Goal: Transaction & Acquisition: Subscribe to service/newsletter

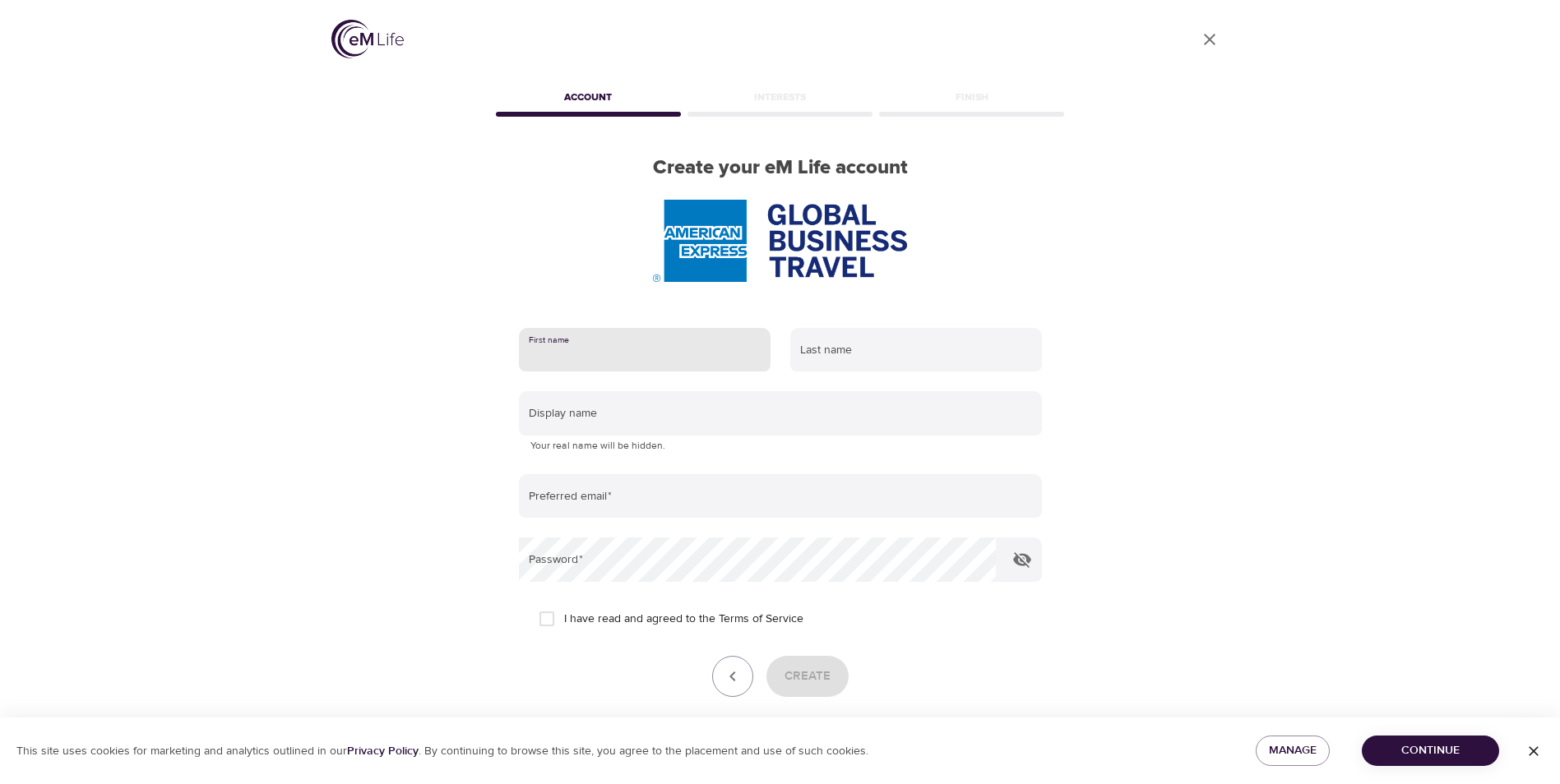
click at [618, 355] on input "text" at bounding box center [645, 350] width 252 height 44
type input "souad"
type input "assaf"
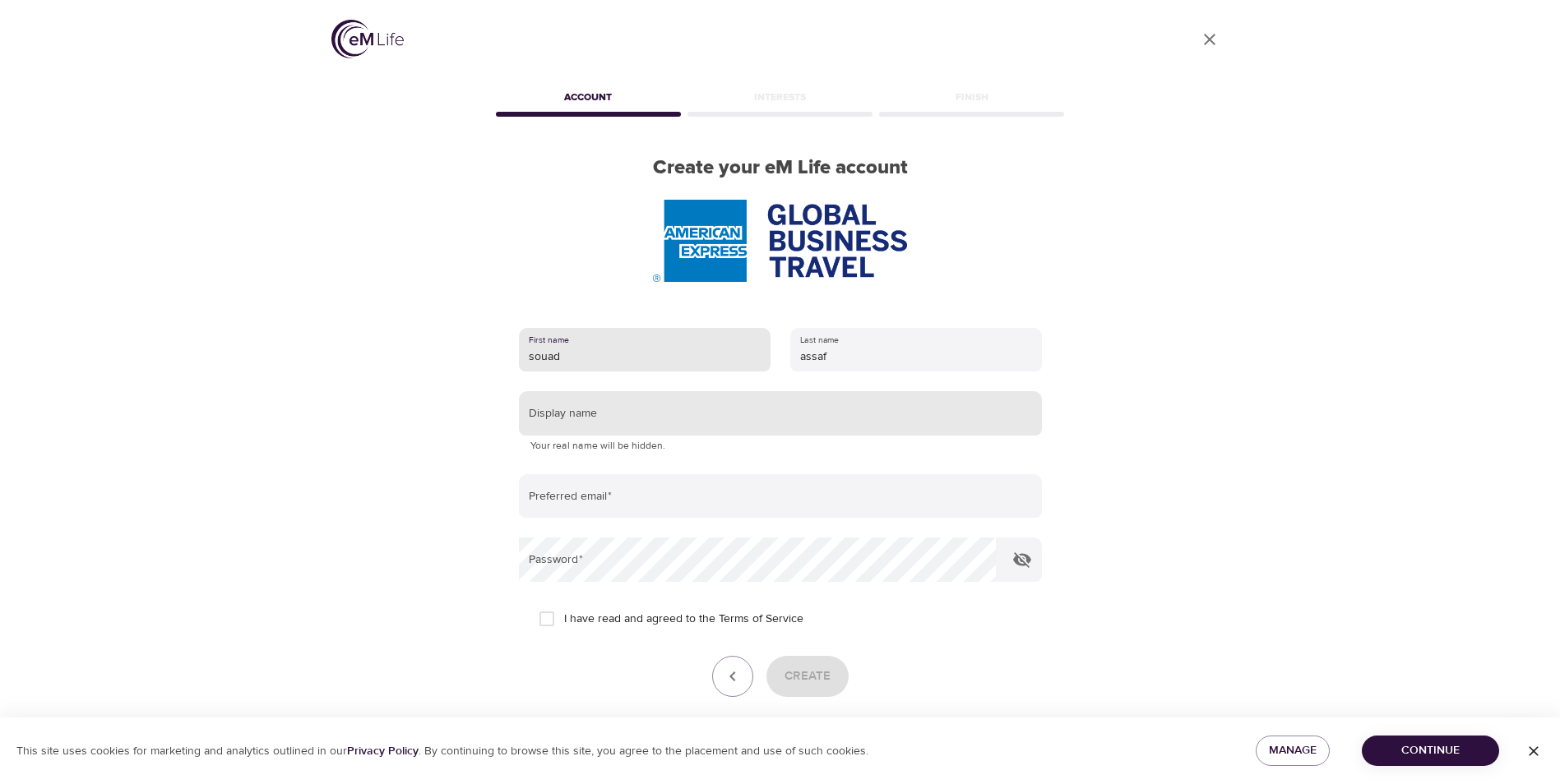
type input "souad"
click at [658, 419] on input "text" at bounding box center [781, 413] width 523 height 44
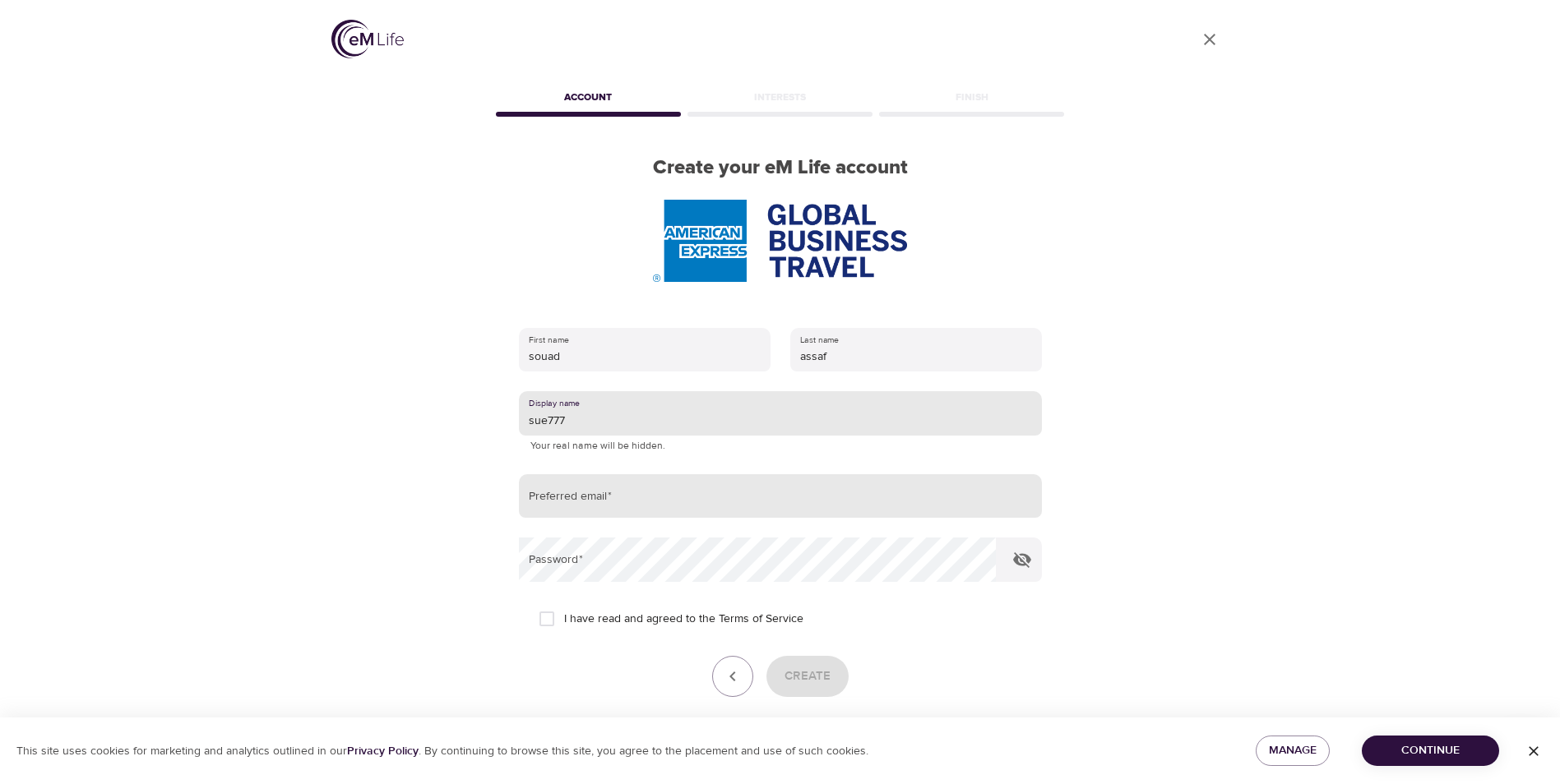
type input "sue777"
click at [654, 492] on input "email" at bounding box center [781, 496] width 523 height 44
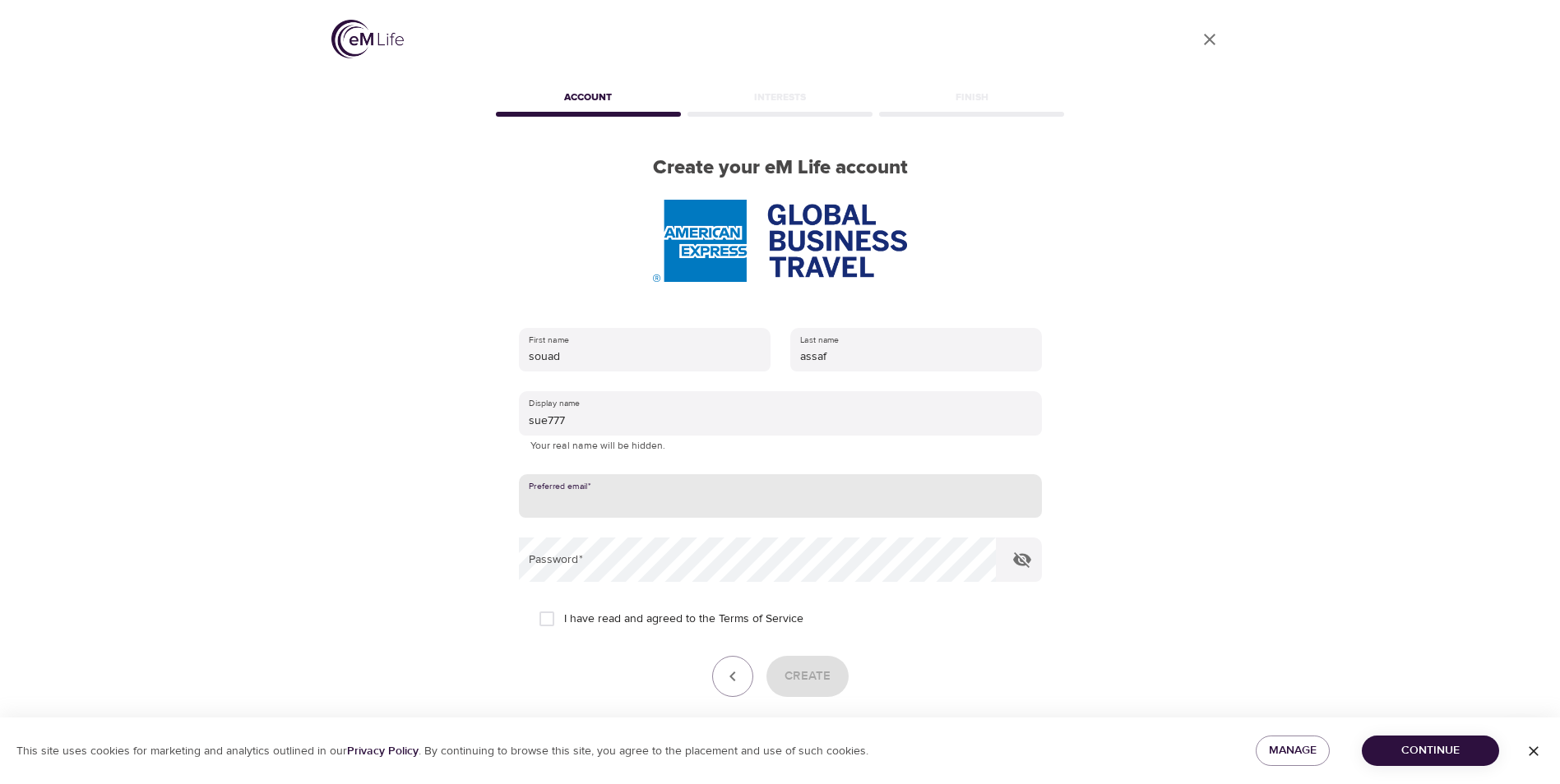
type input "[EMAIL_ADDRESS][DOMAIN_NAME]"
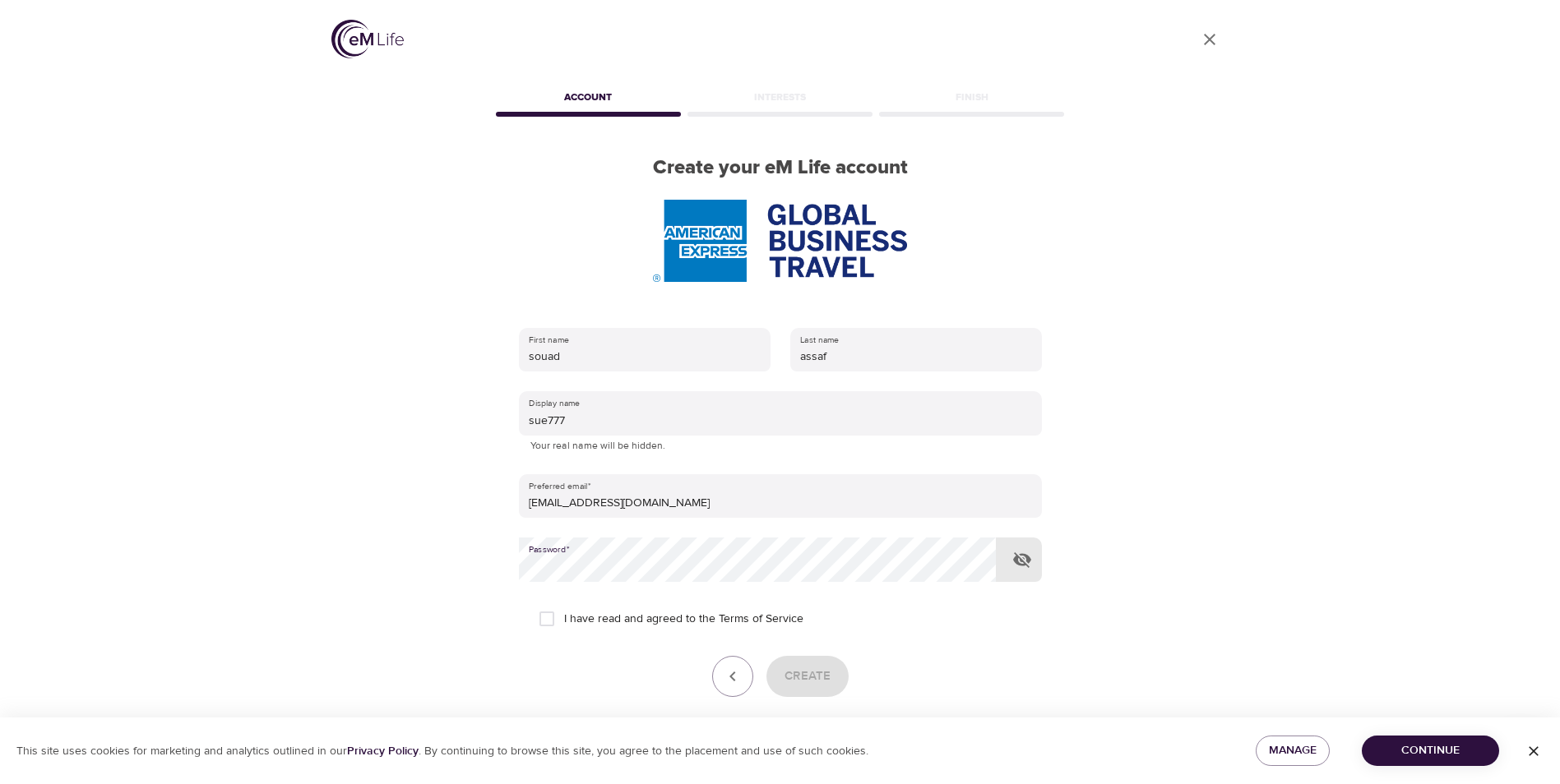
drag, startPoint x: 549, startPoint y: 618, endPoint x: 562, endPoint y: 628, distance: 16.4
click at [549, 618] on input "I have read and agreed to the Terms of Service" at bounding box center [546, 618] width 34 height 34
checkbox input "true"
click at [844, 672] on button "Create" at bounding box center [808, 676] width 82 height 41
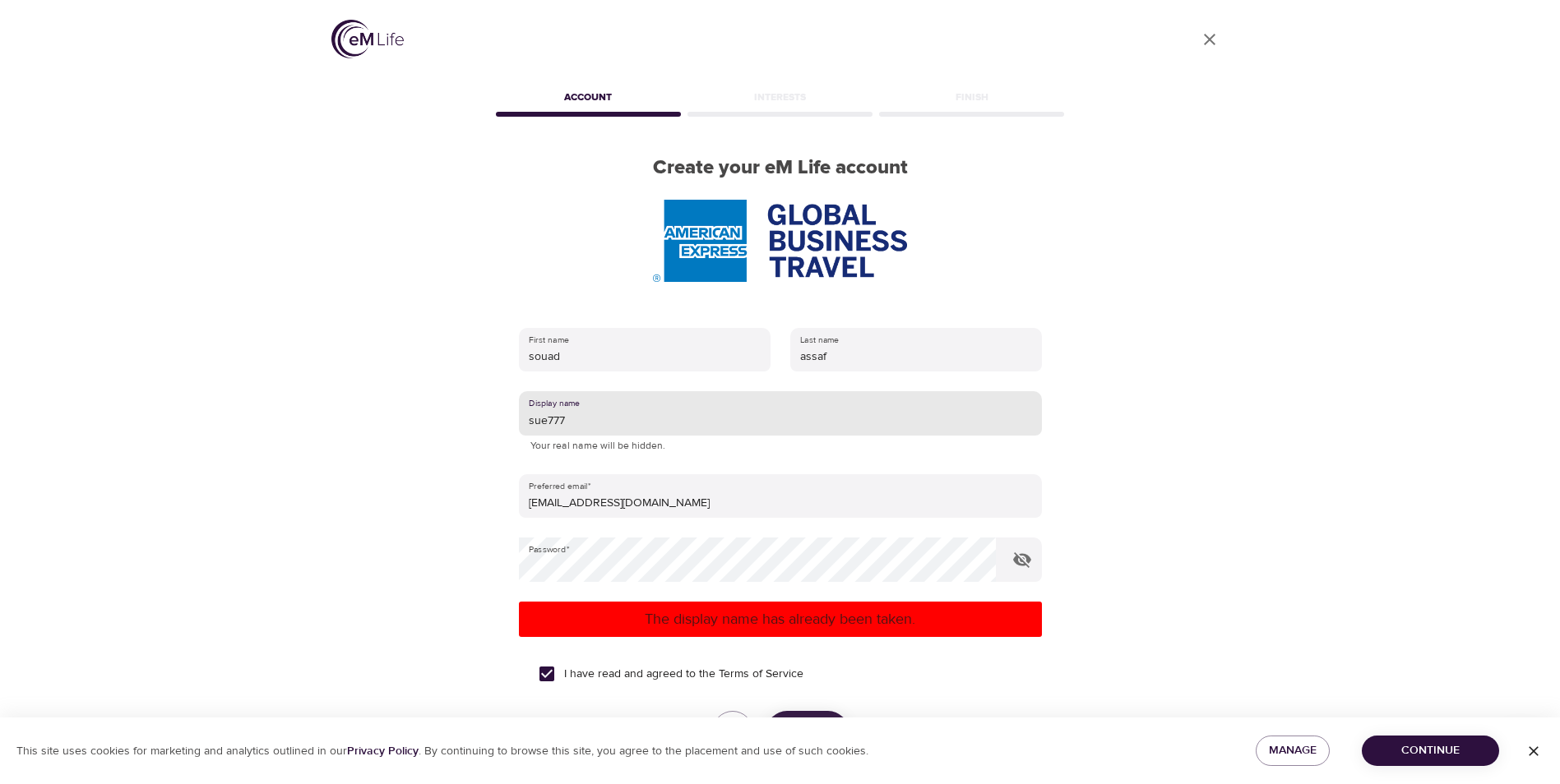
click at [591, 415] on input "sue777" at bounding box center [781, 413] width 523 height 44
type input "sue778"
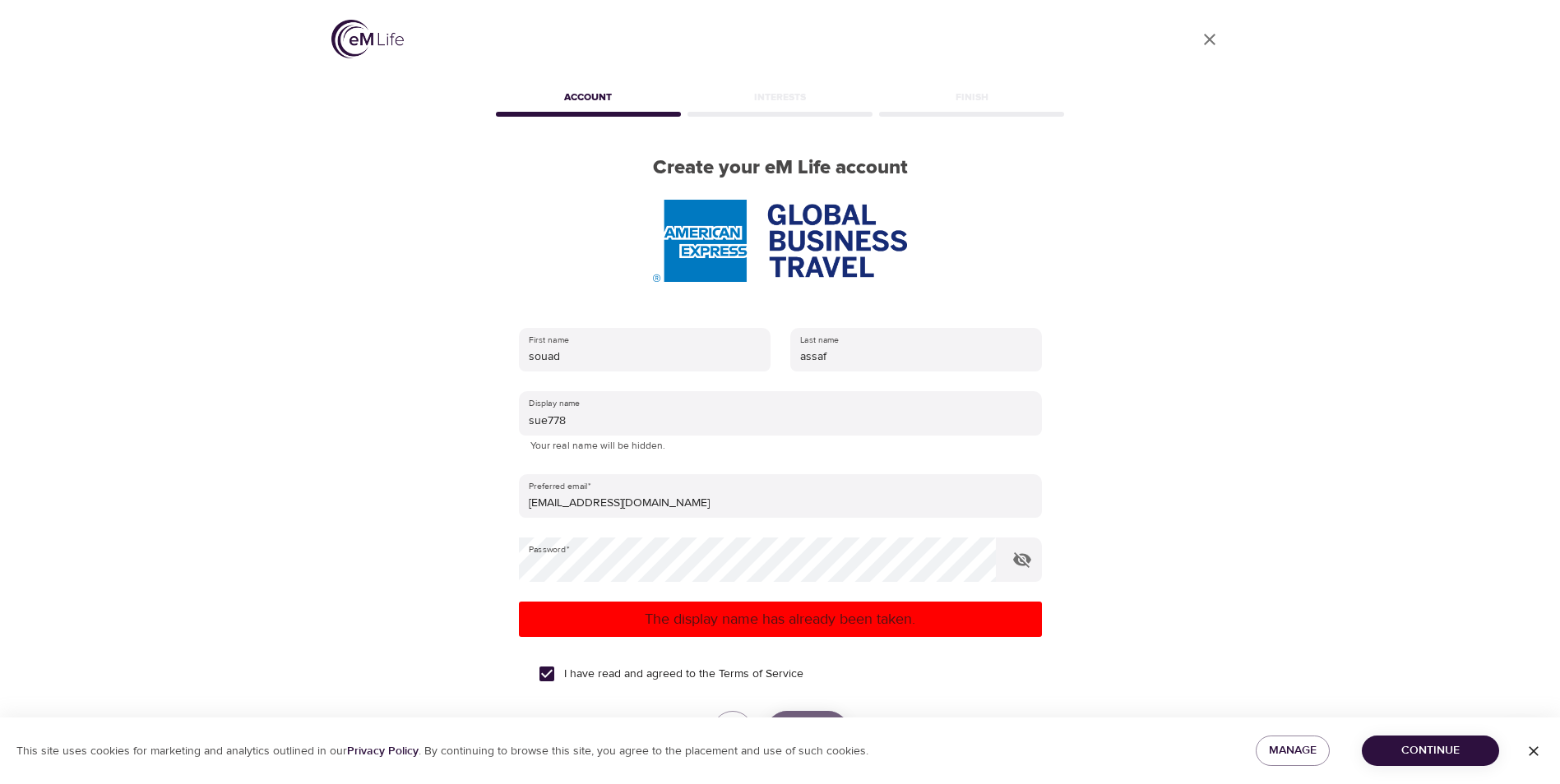
click at [823, 714] on button "Create" at bounding box center [808, 731] width 82 height 41
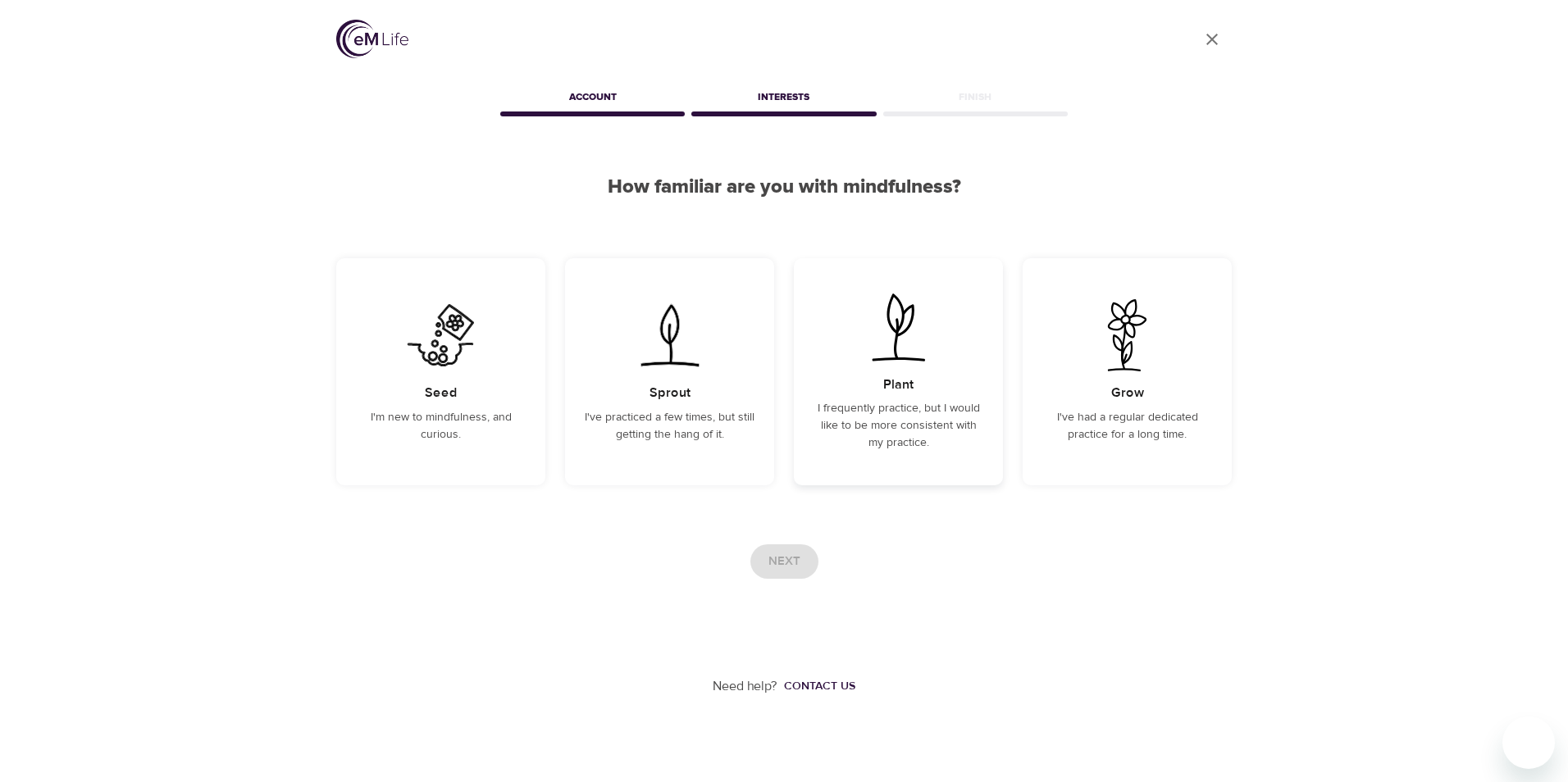
click at [911, 425] on p "I frequently practice, but I would like to be more consistent with my practice." at bounding box center [898, 425] width 170 height 52
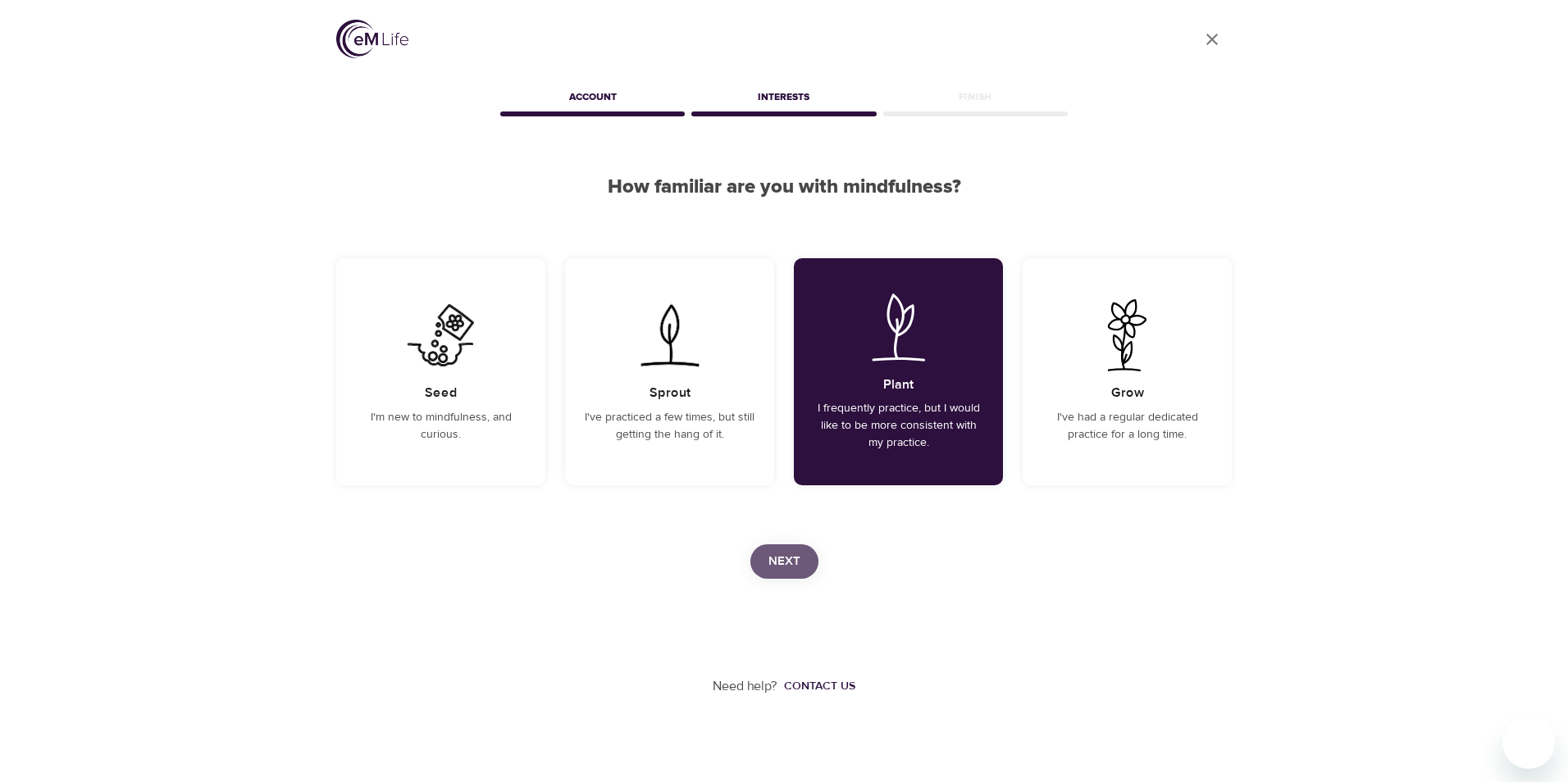
click at [790, 558] on span "Next" at bounding box center [784, 562] width 32 height 22
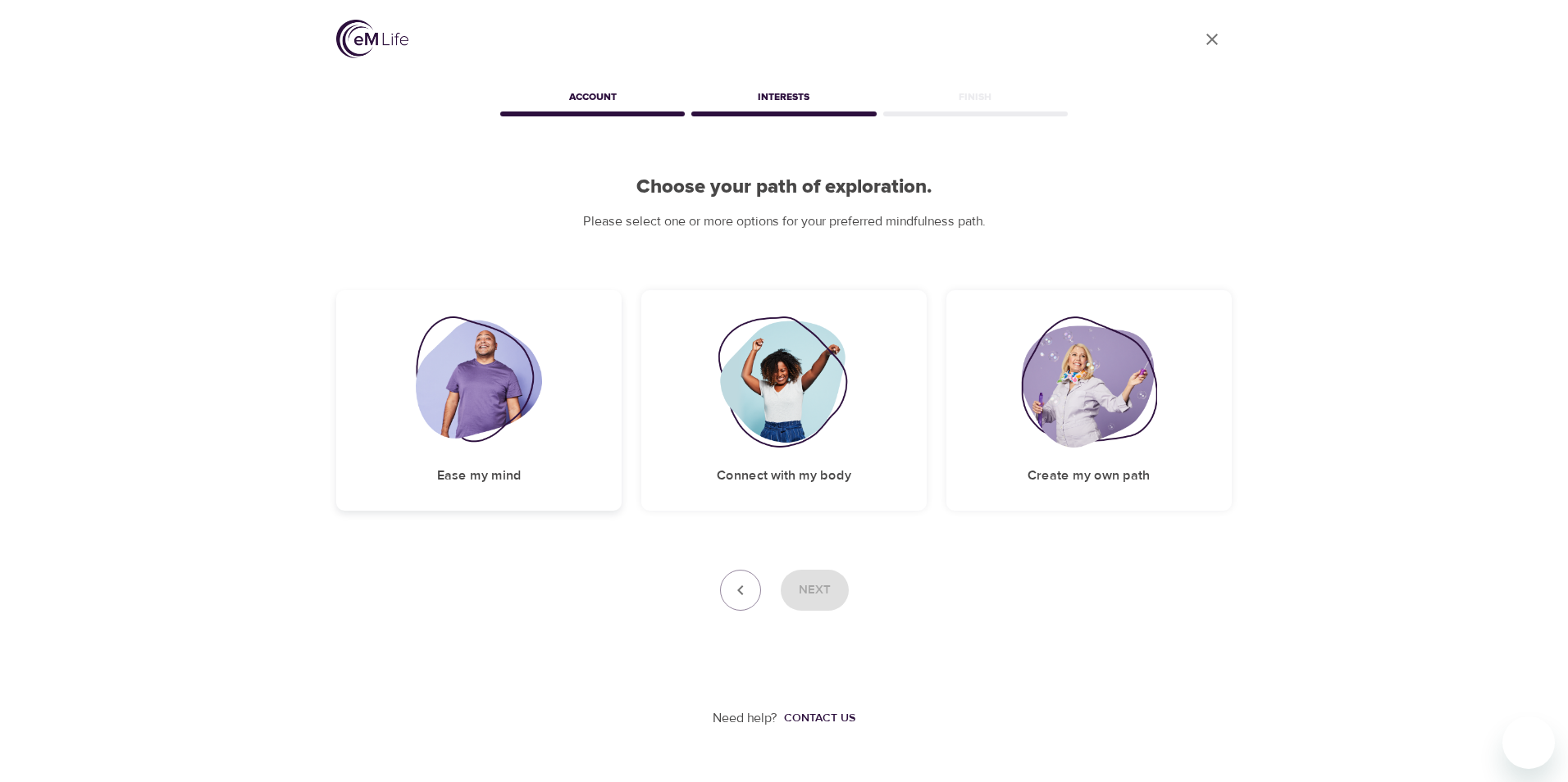
click at [528, 478] on div "Ease my mind" at bounding box center [479, 400] width 285 height 220
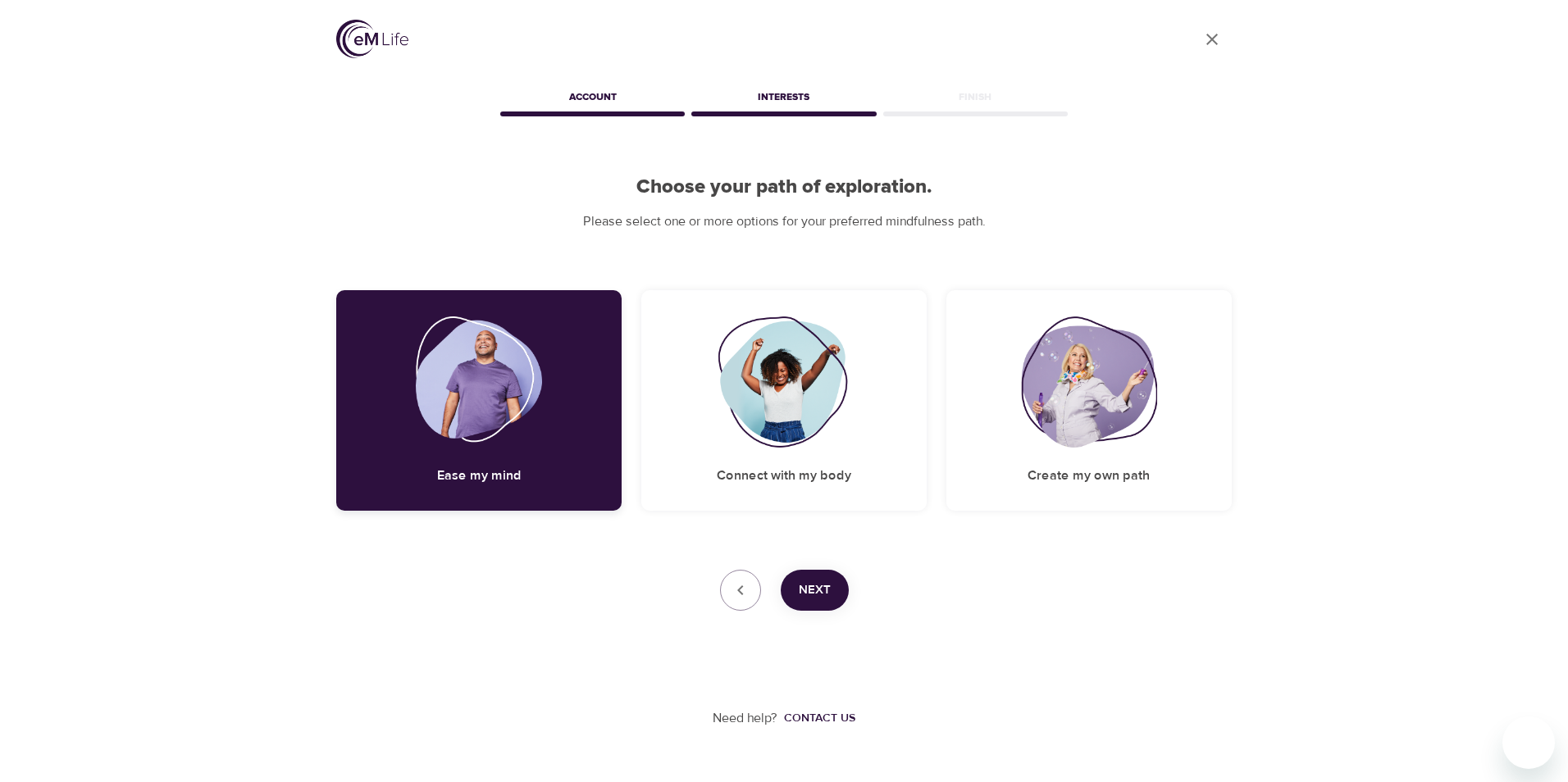
click at [590, 484] on div "Ease my mind" at bounding box center [479, 400] width 285 height 220
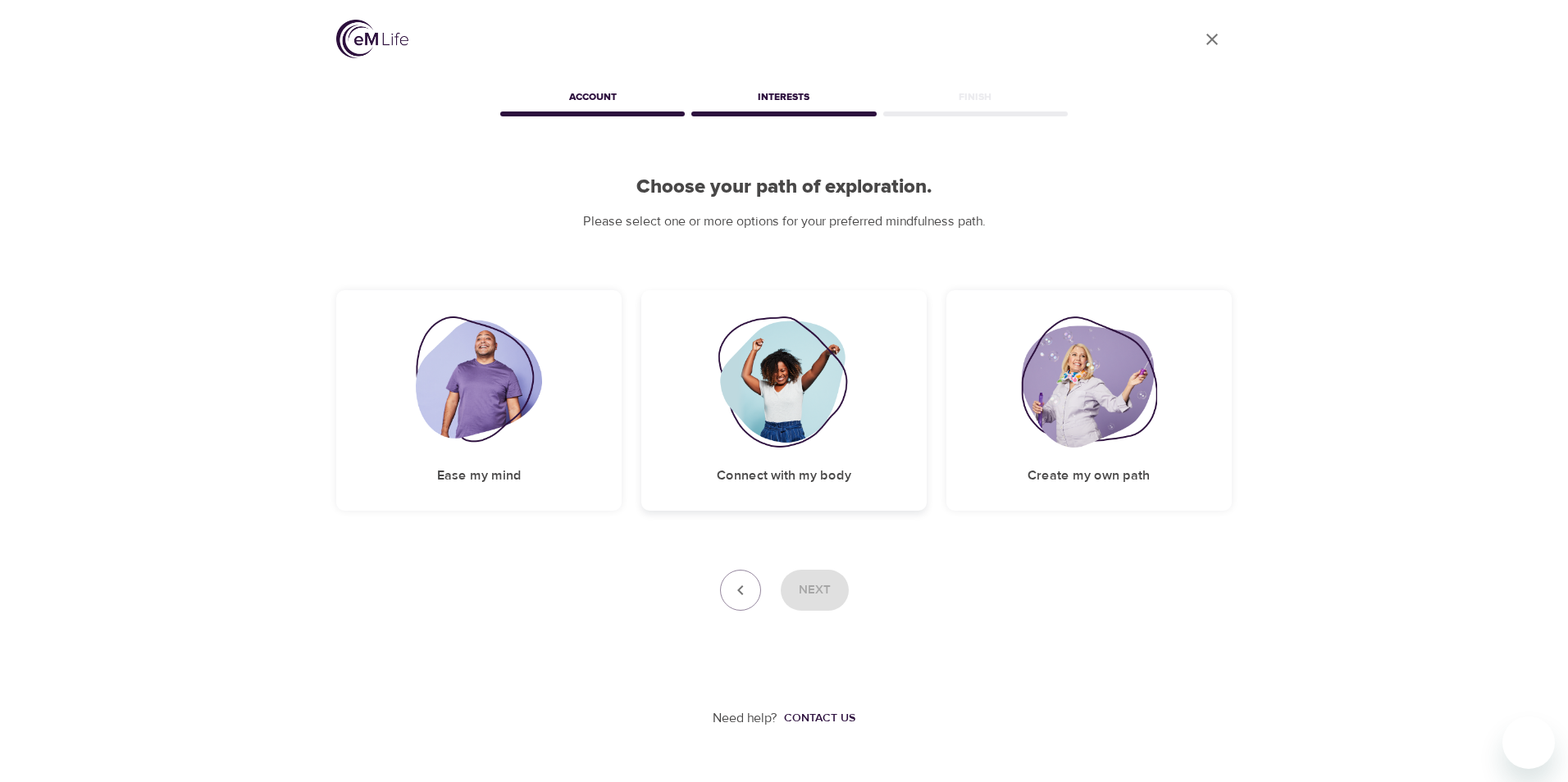
click at [828, 470] on h5 "Connect with my body" at bounding box center [784, 475] width 135 height 17
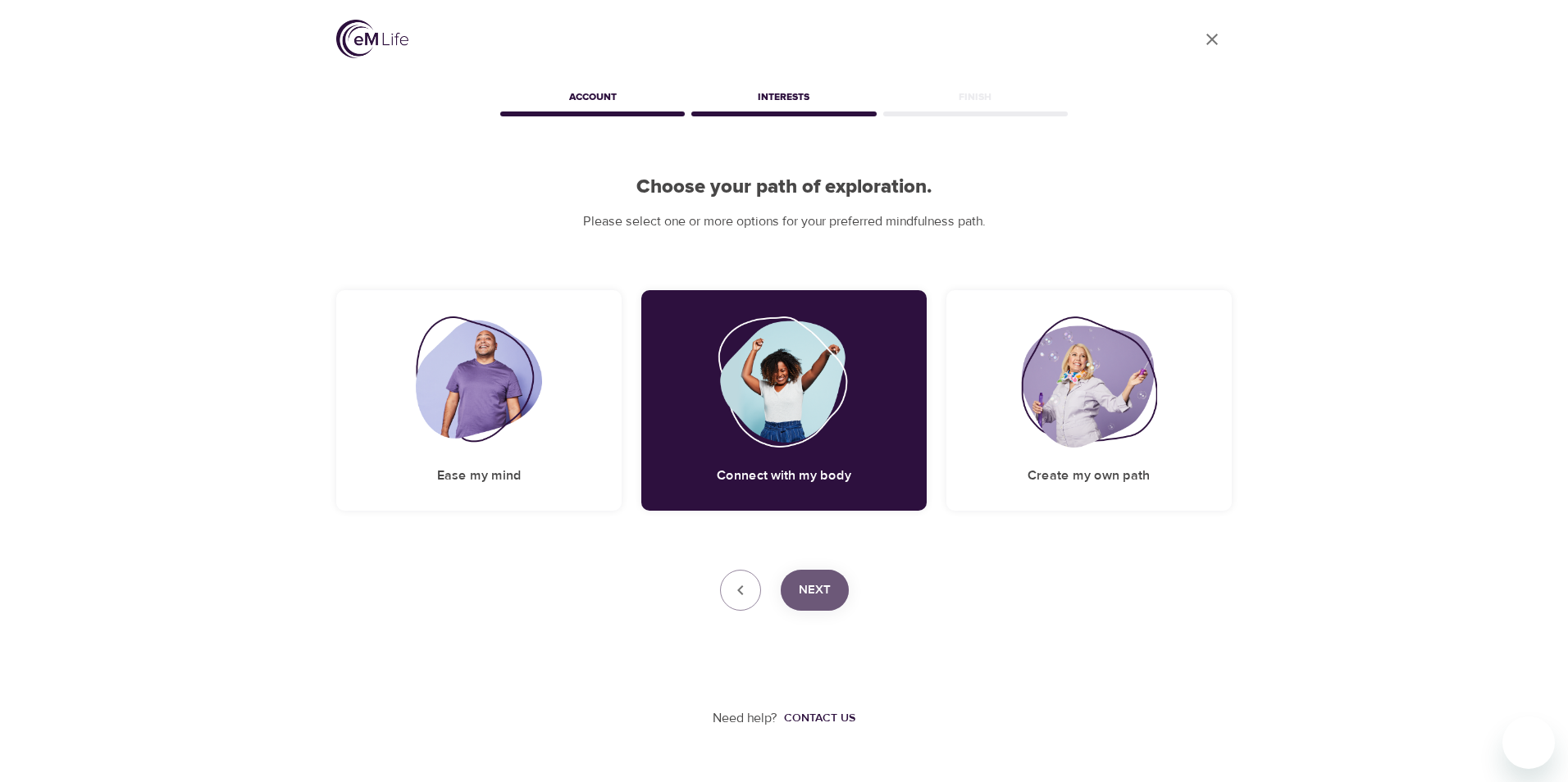
click at [823, 585] on span "Next" at bounding box center [814, 591] width 32 height 22
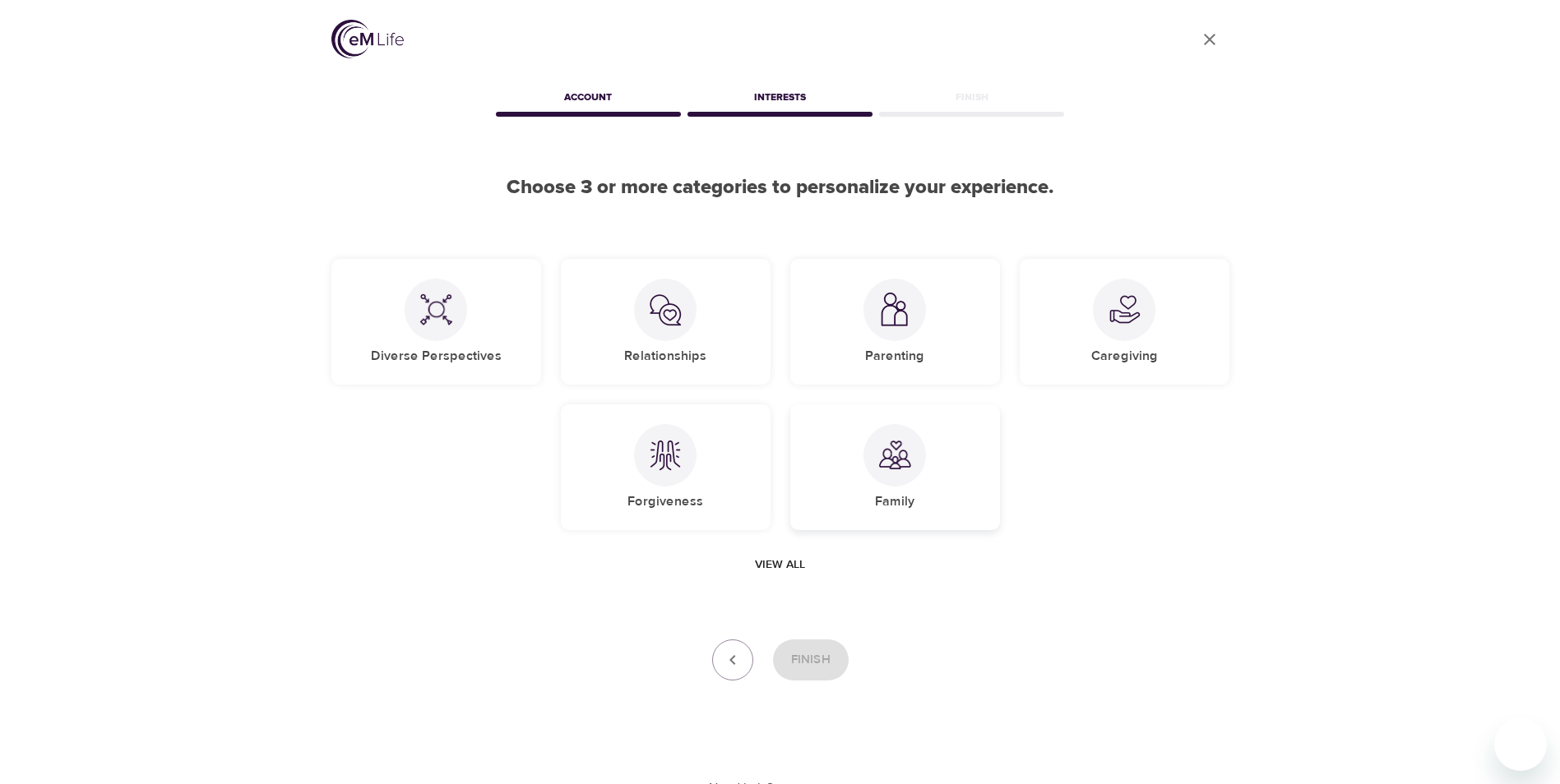
click at [902, 490] on div "Family" at bounding box center [895, 467] width 210 height 126
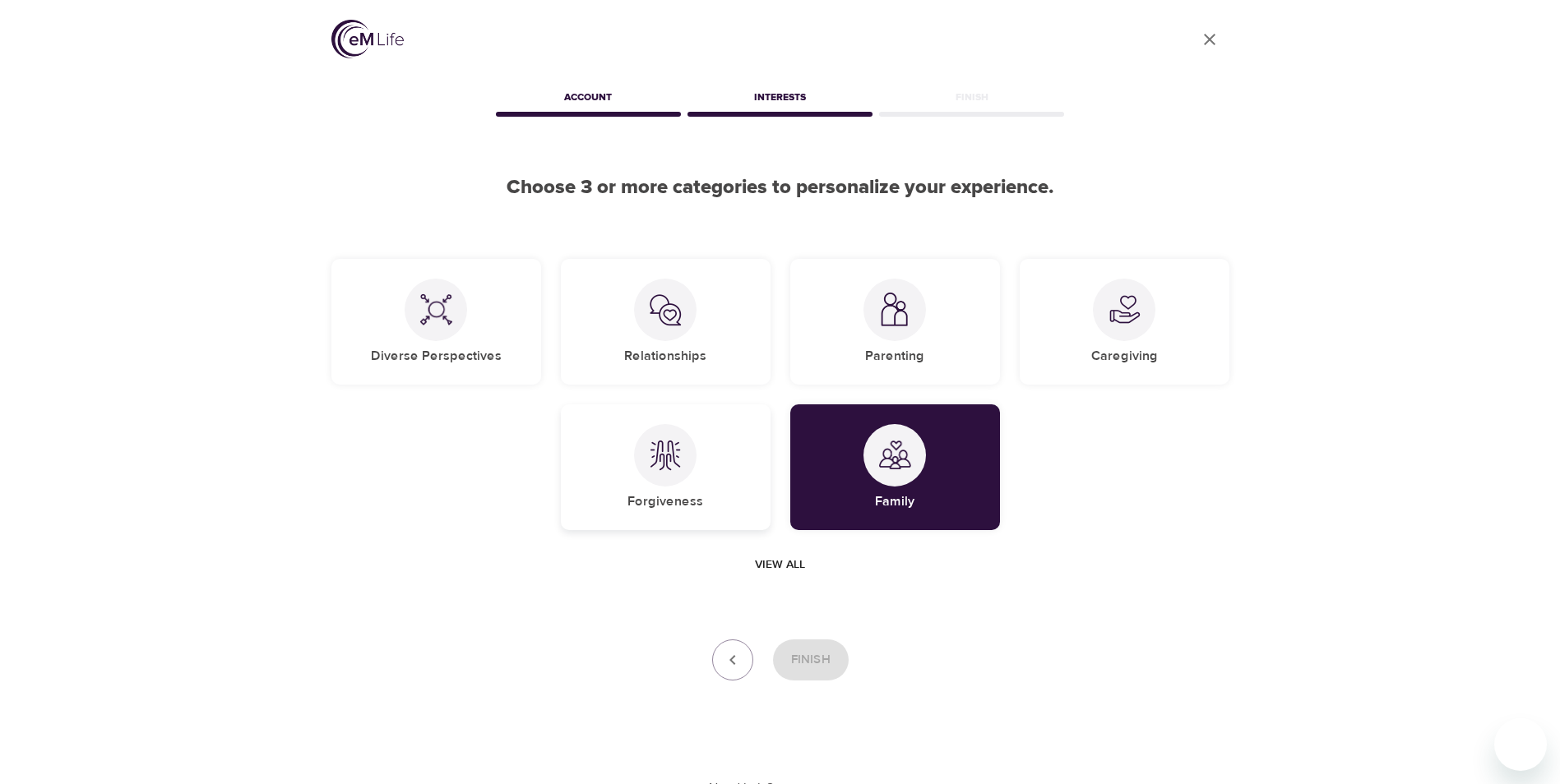
click at [700, 492] on div "Forgiveness" at bounding box center [666, 467] width 210 height 126
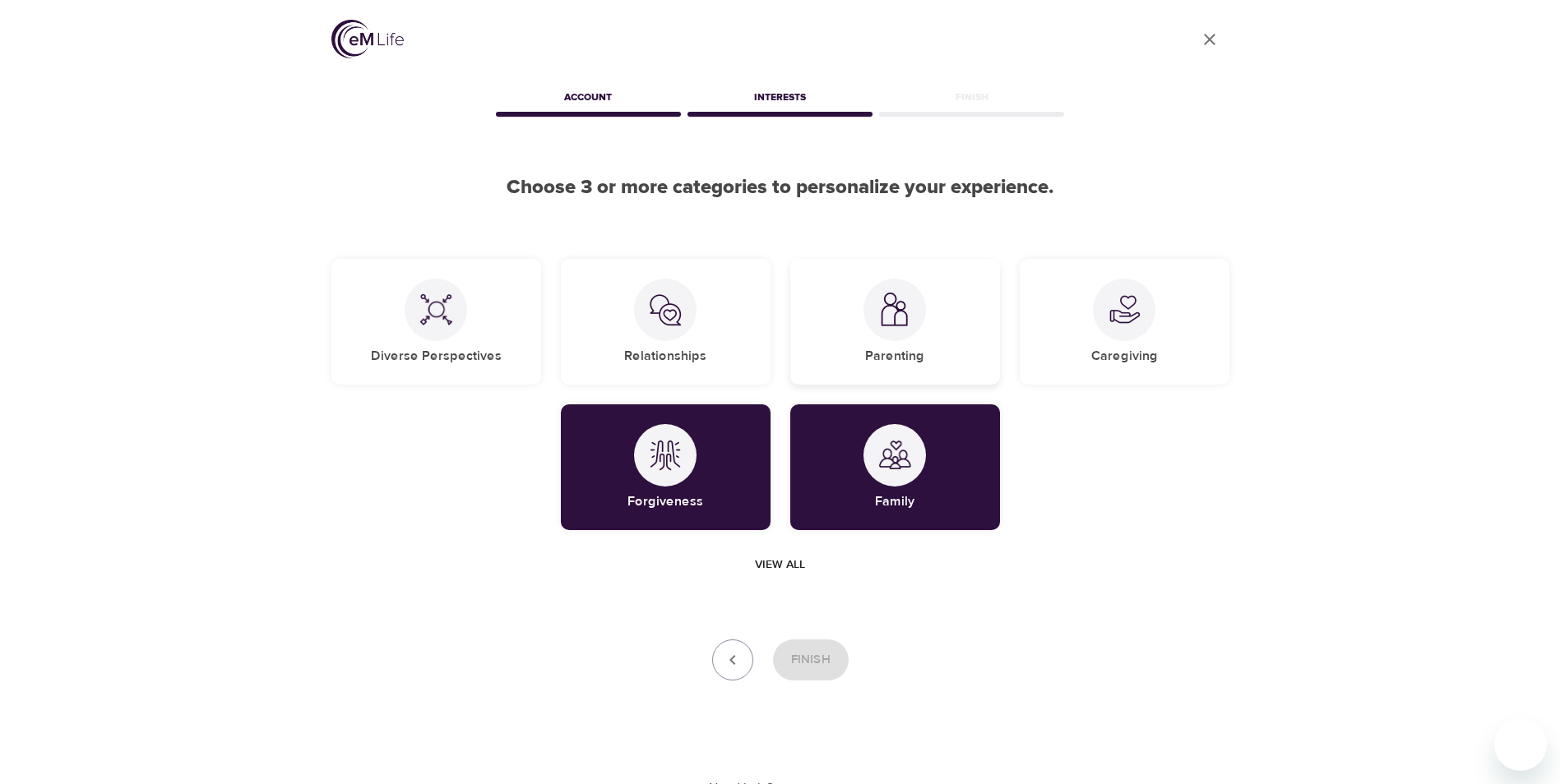
click at [885, 337] on div at bounding box center [894, 309] width 62 height 62
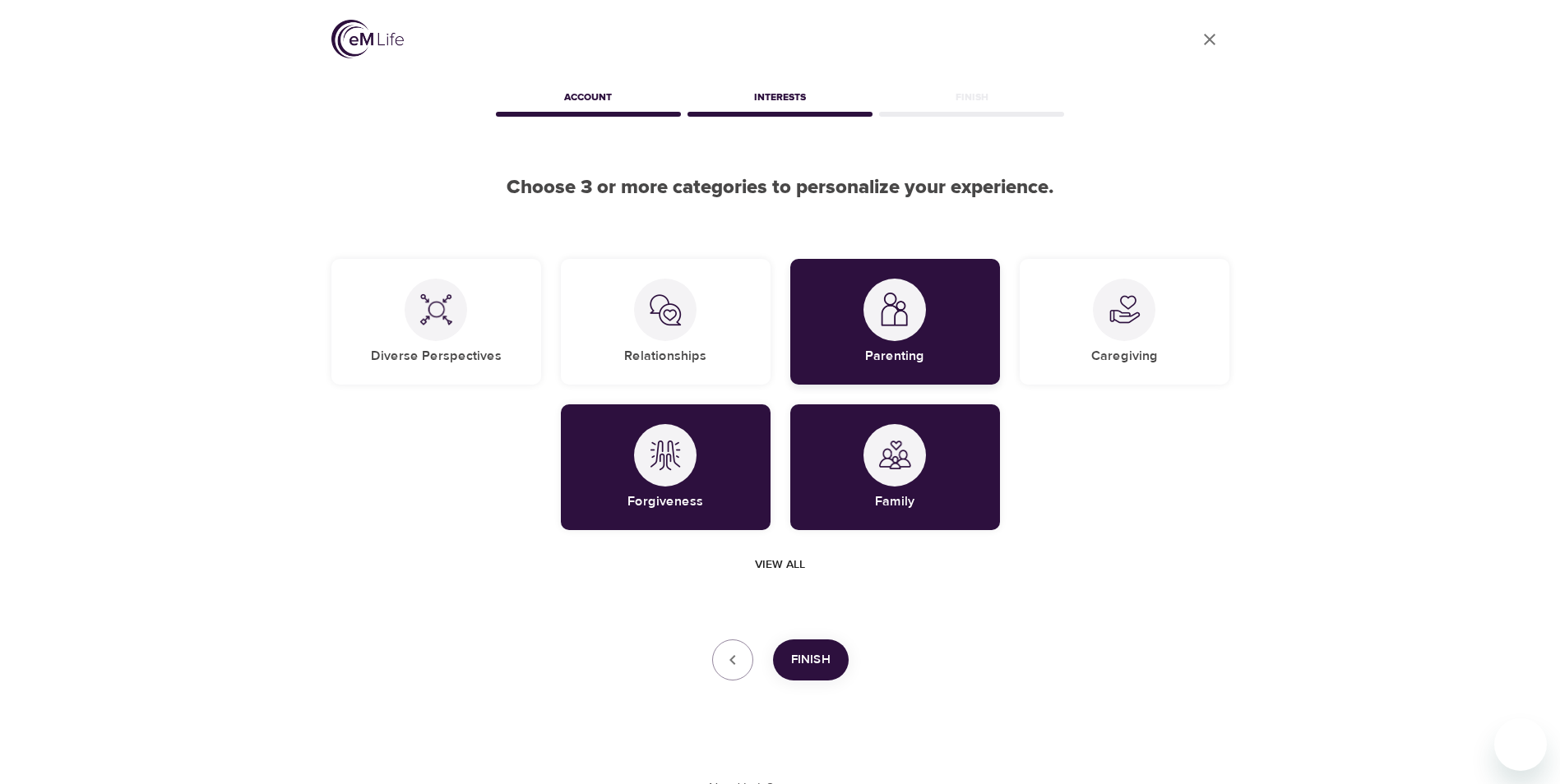
click at [861, 339] on div "Parenting" at bounding box center [895, 322] width 210 height 126
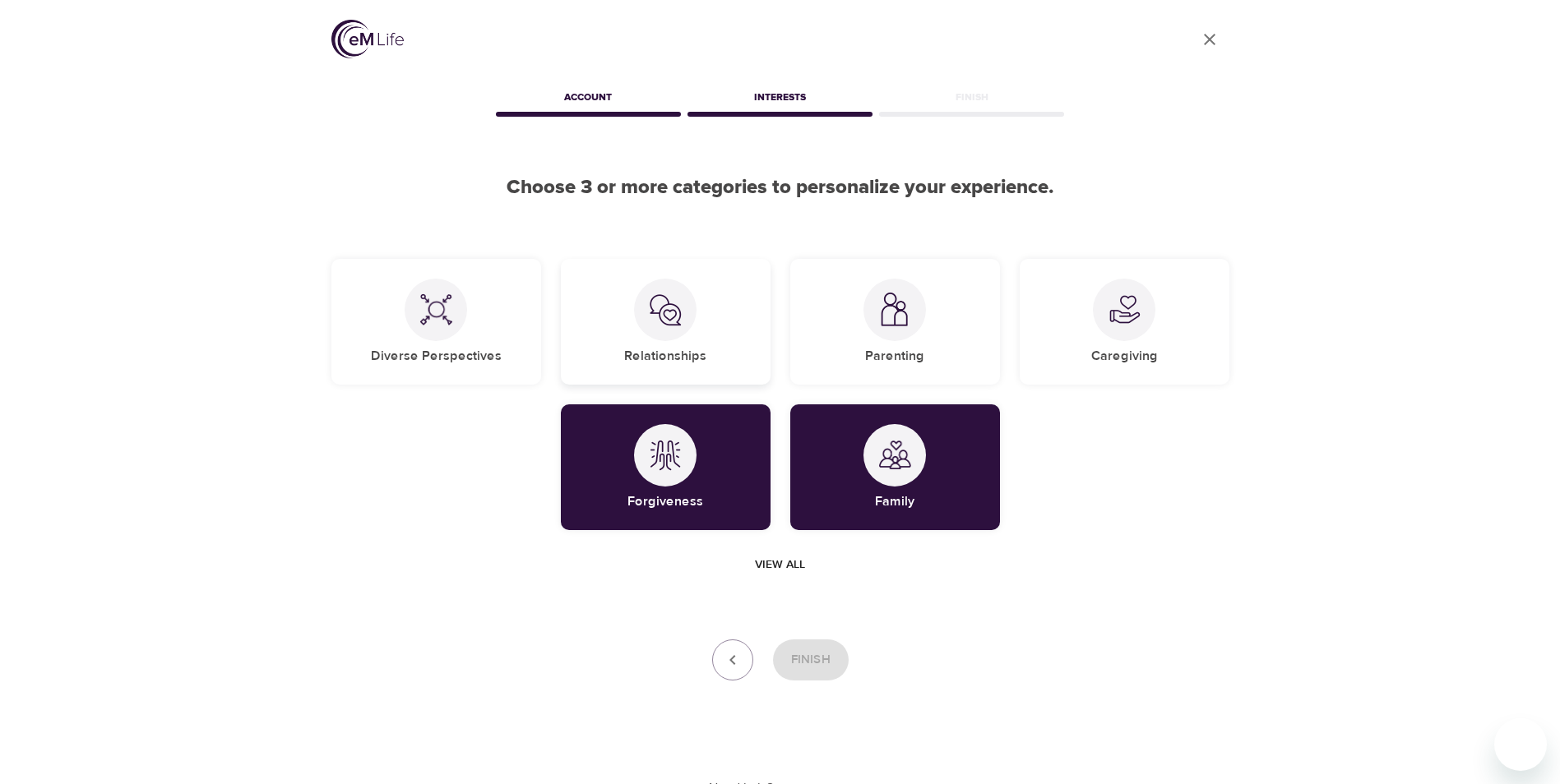
click at [739, 329] on div "Relationships" at bounding box center [666, 322] width 210 height 126
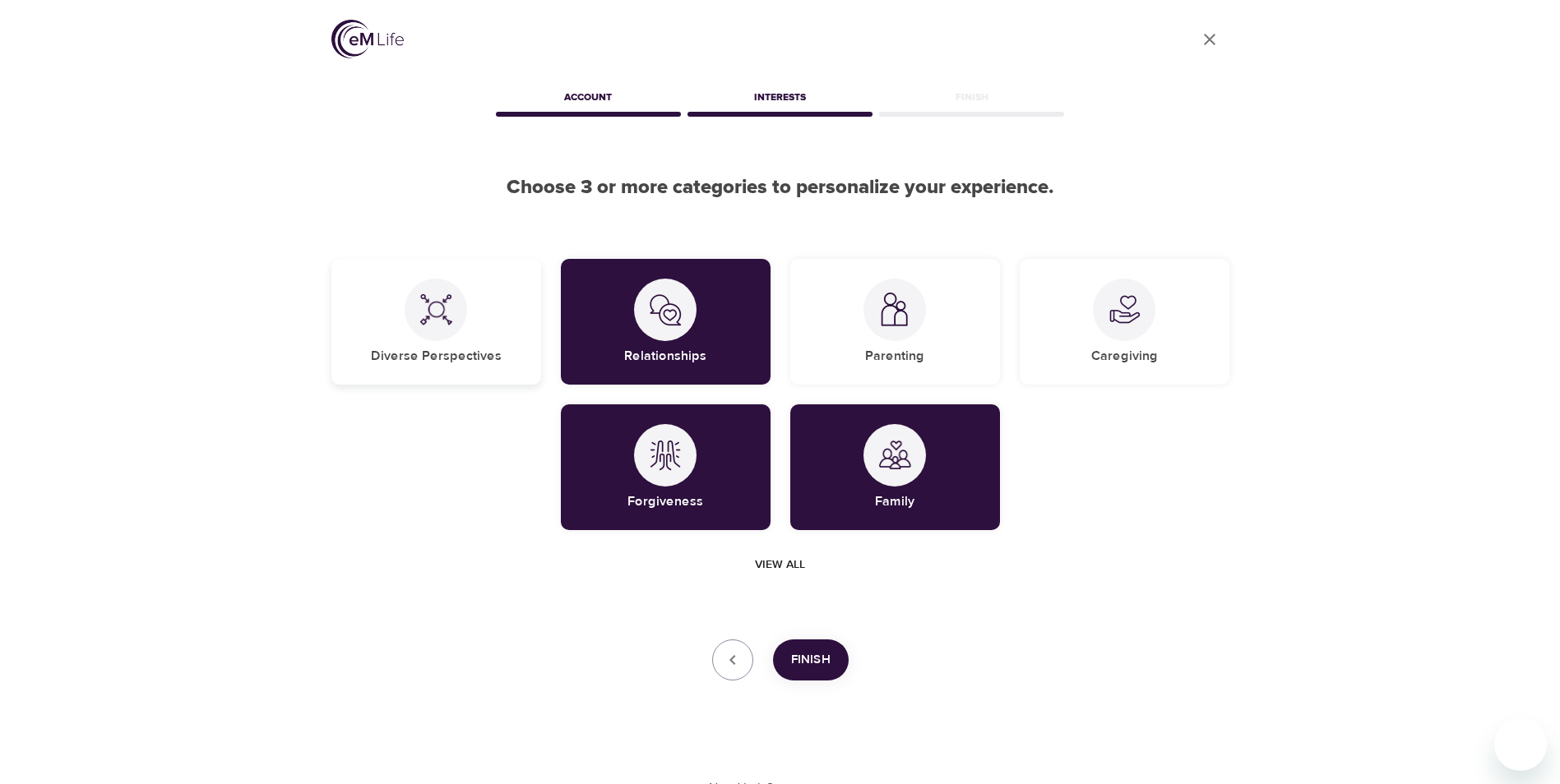
click at [467, 327] on div "Diverse Perspectives" at bounding box center [437, 322] width 210 height 126
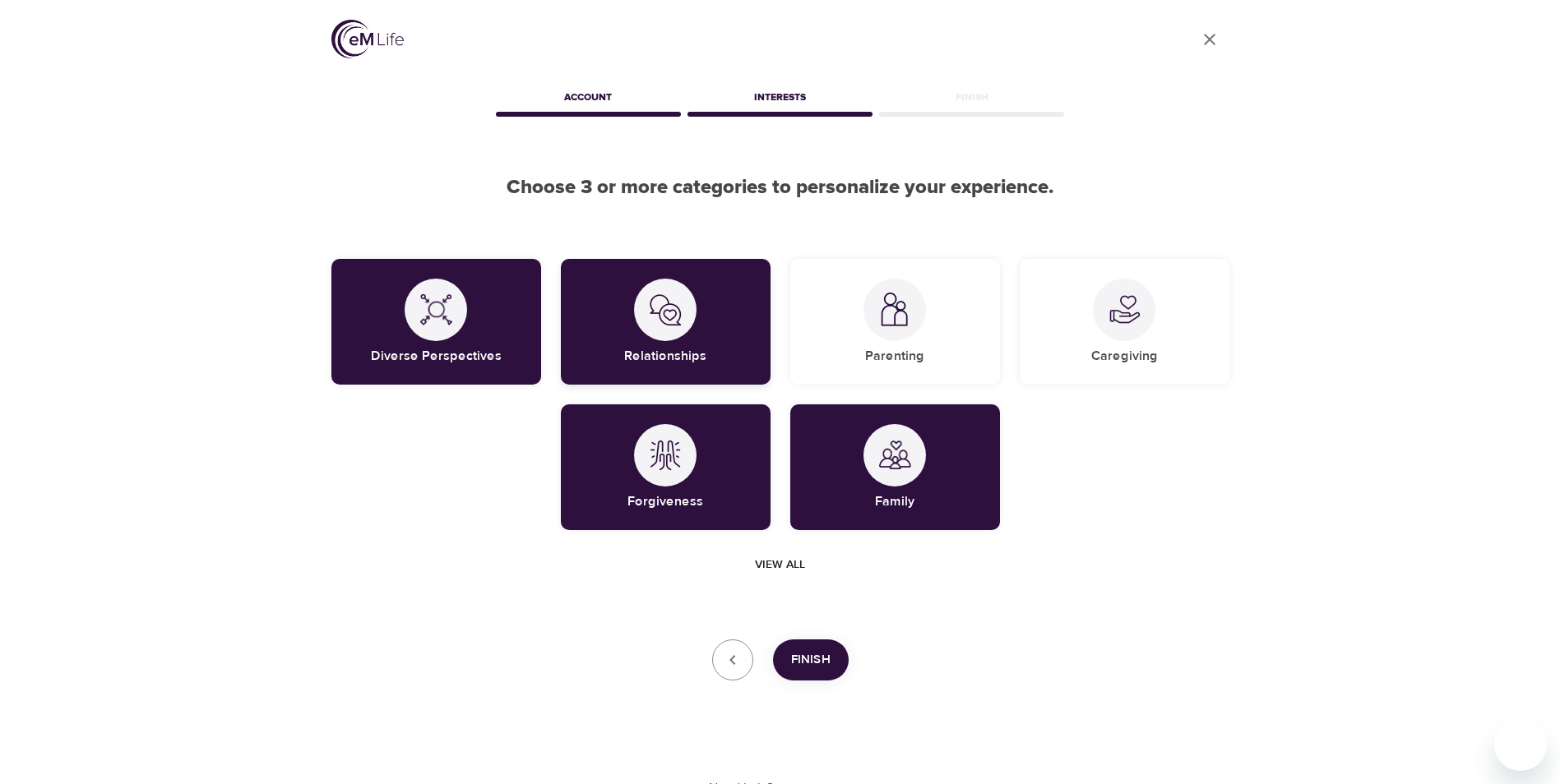
click at [628, 324] on div "Relationships" at bounding box center [666, 322] width 210 height 126
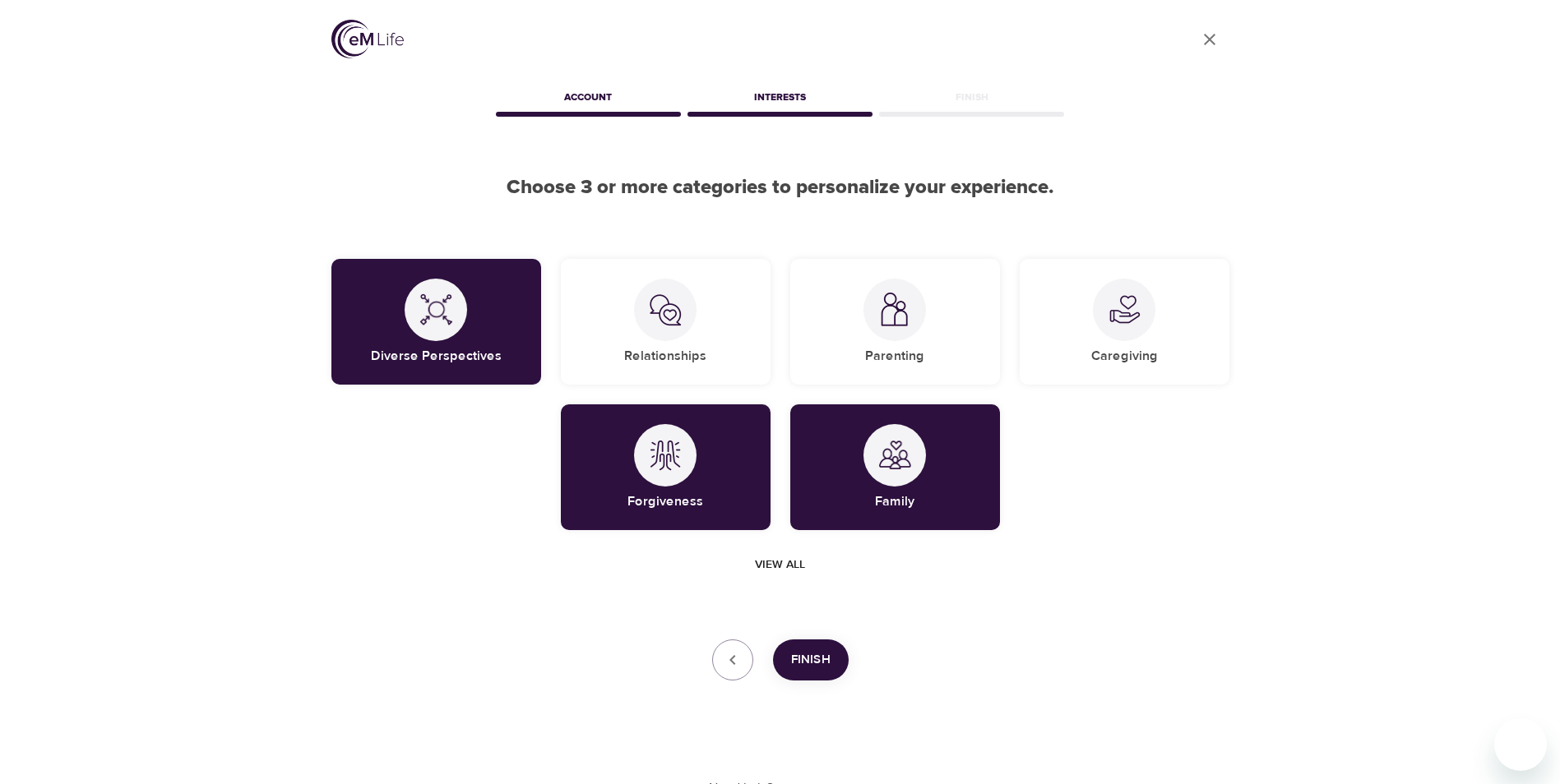
click at [826, 659] on span "Finish" at bounding box center [810, 660] width 39 height 22
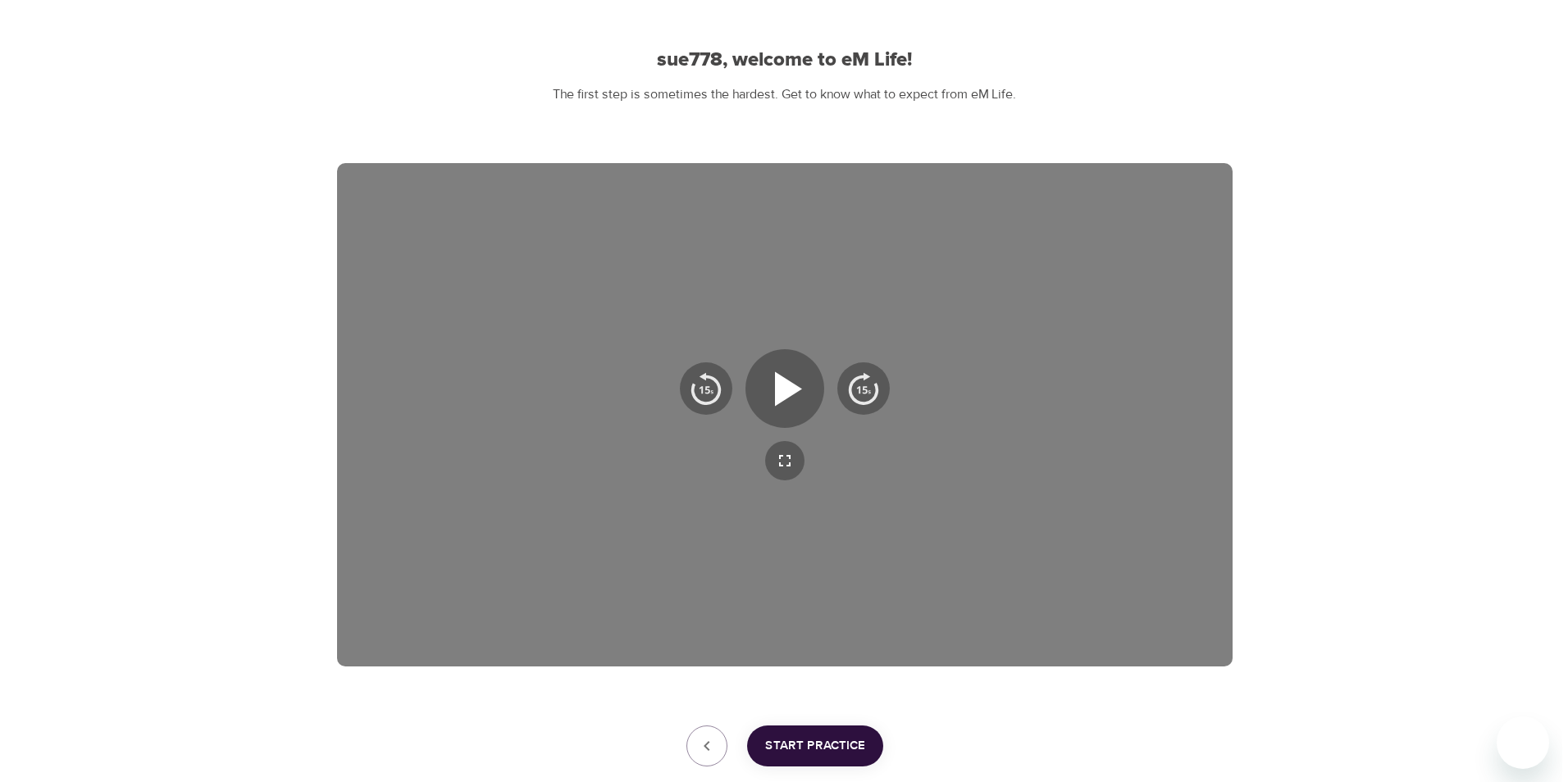
scroll to position [120, 0]
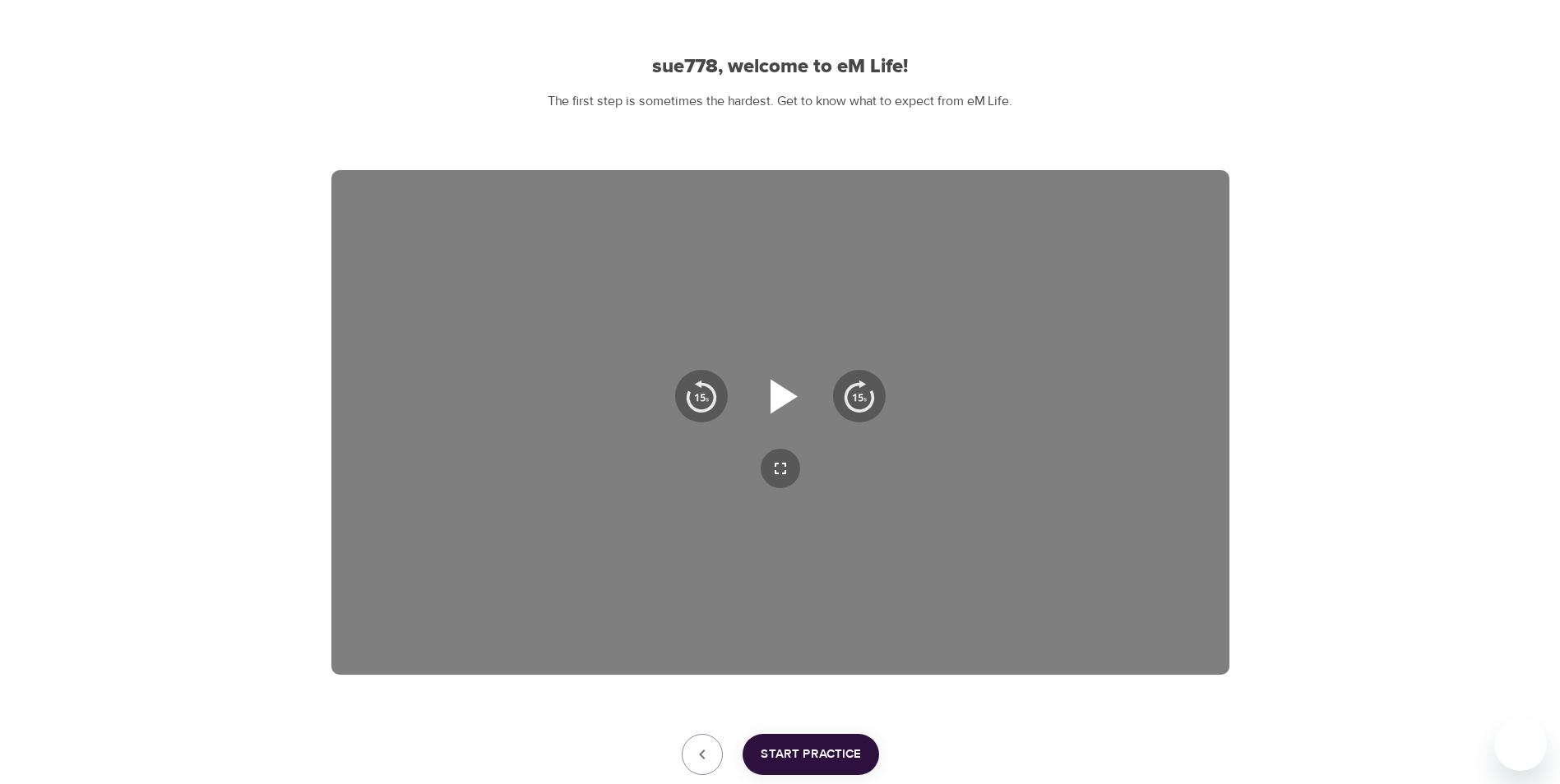
click at [783, 397] on icon "button" at bounding box center [784, 396] width 28 height 34
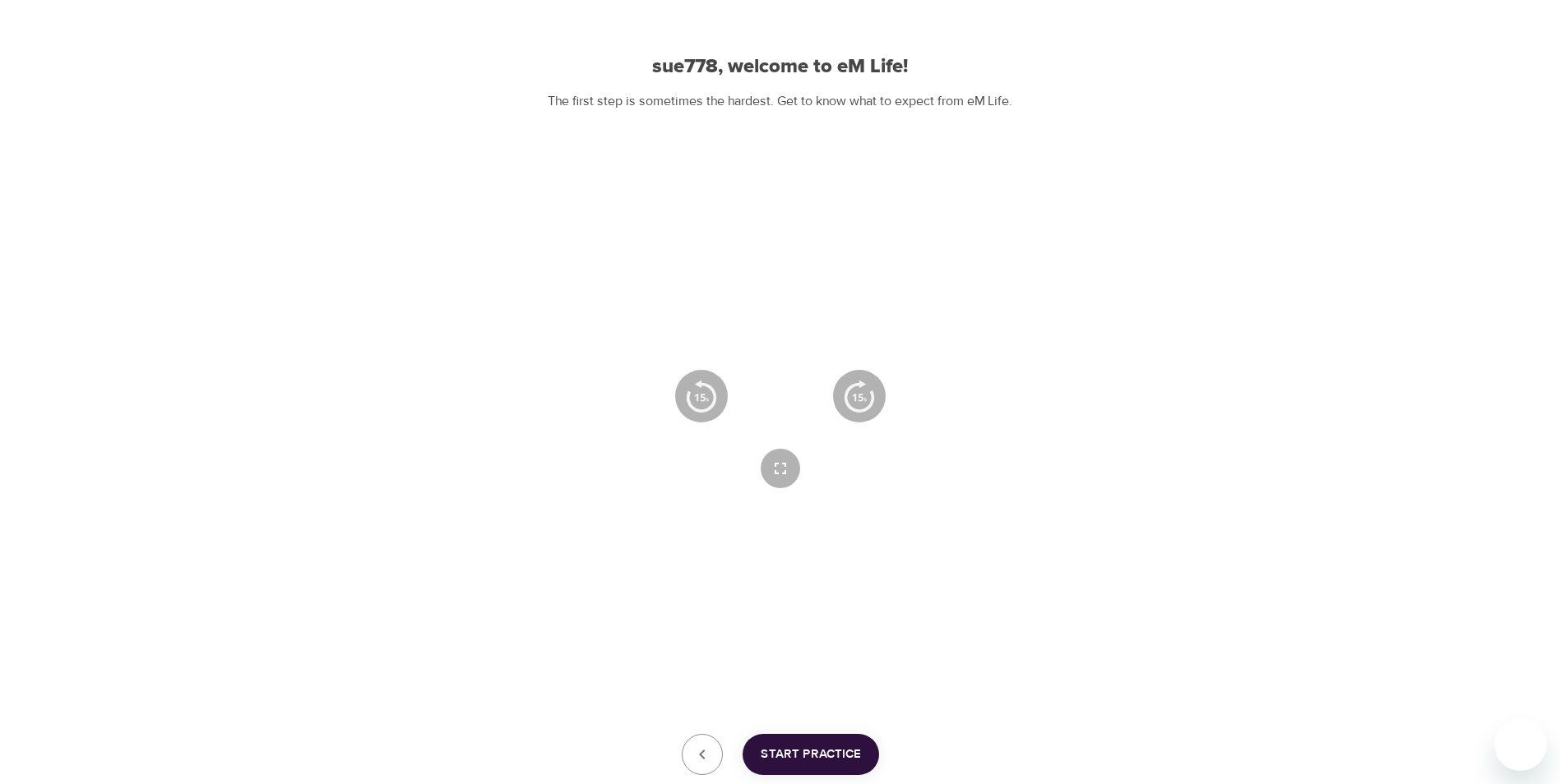
click at [771, 384] on icon "button" at bounding box center [781, 396] width 30 height 34
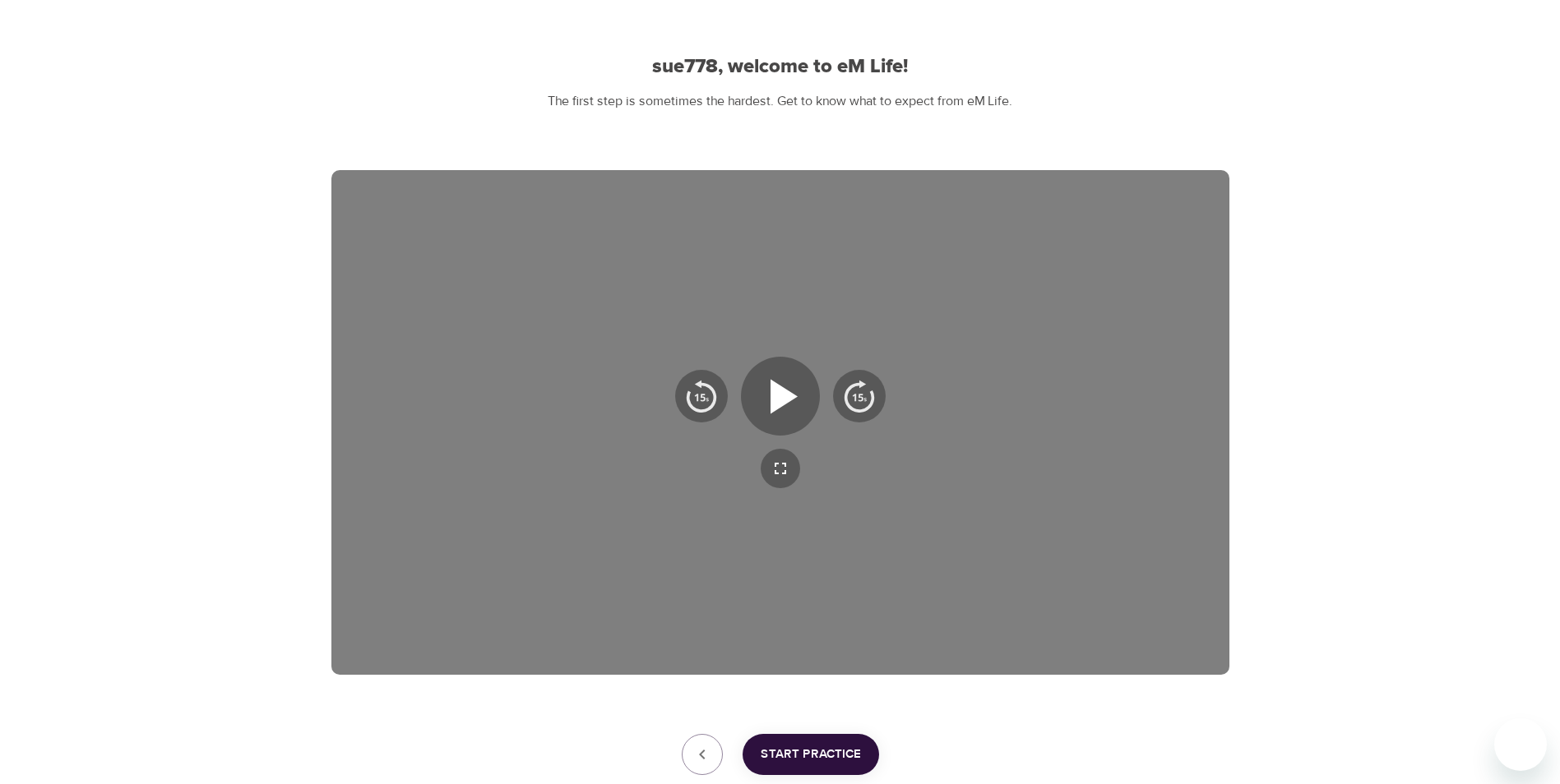
click at [825, 755] on span "Start Practice" at bounding box center [811, 755] width 100 height 22
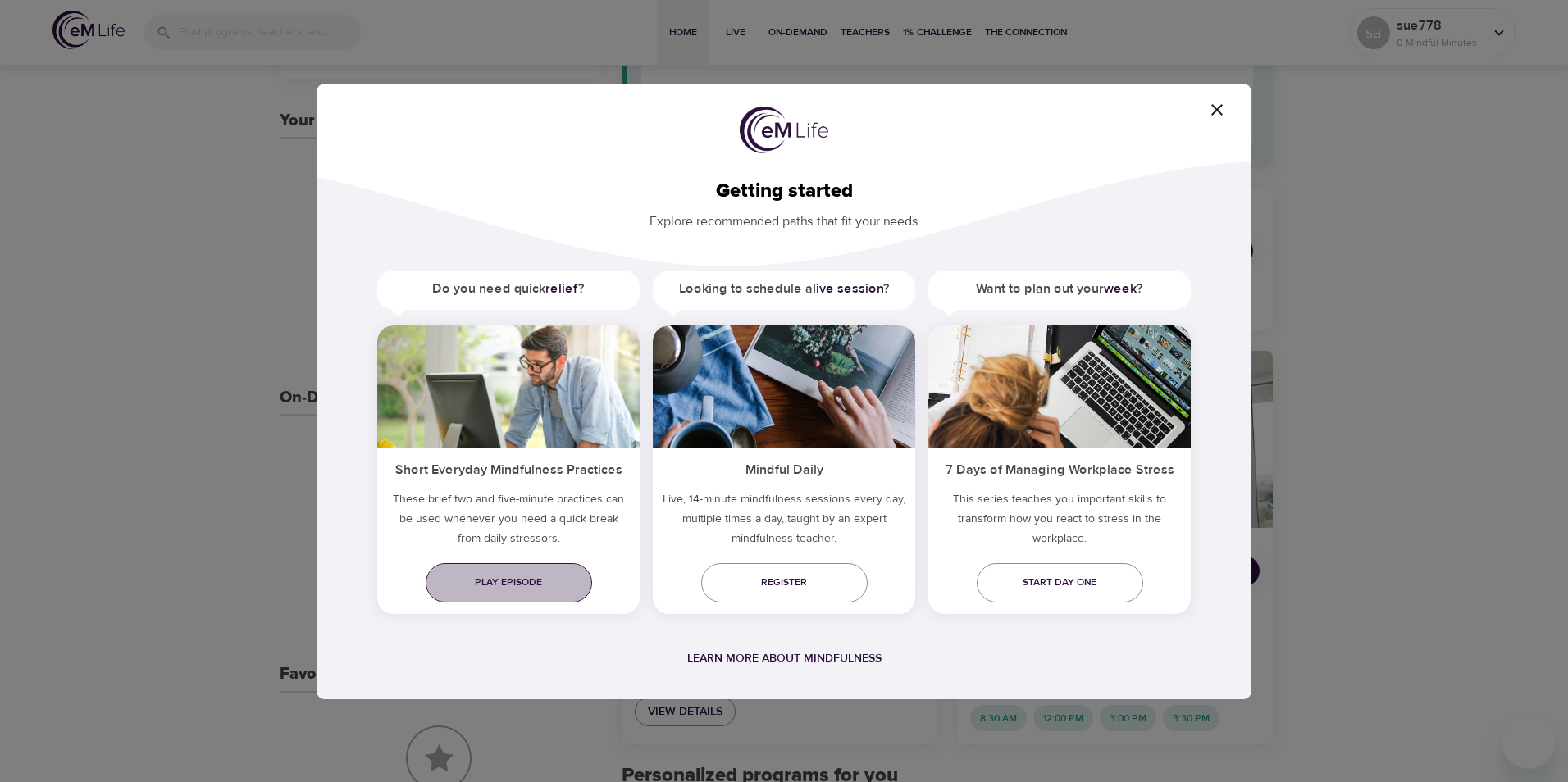
click at [533, 585] on span "Play episode" at bounding box center [509, 583] width 140 height 17
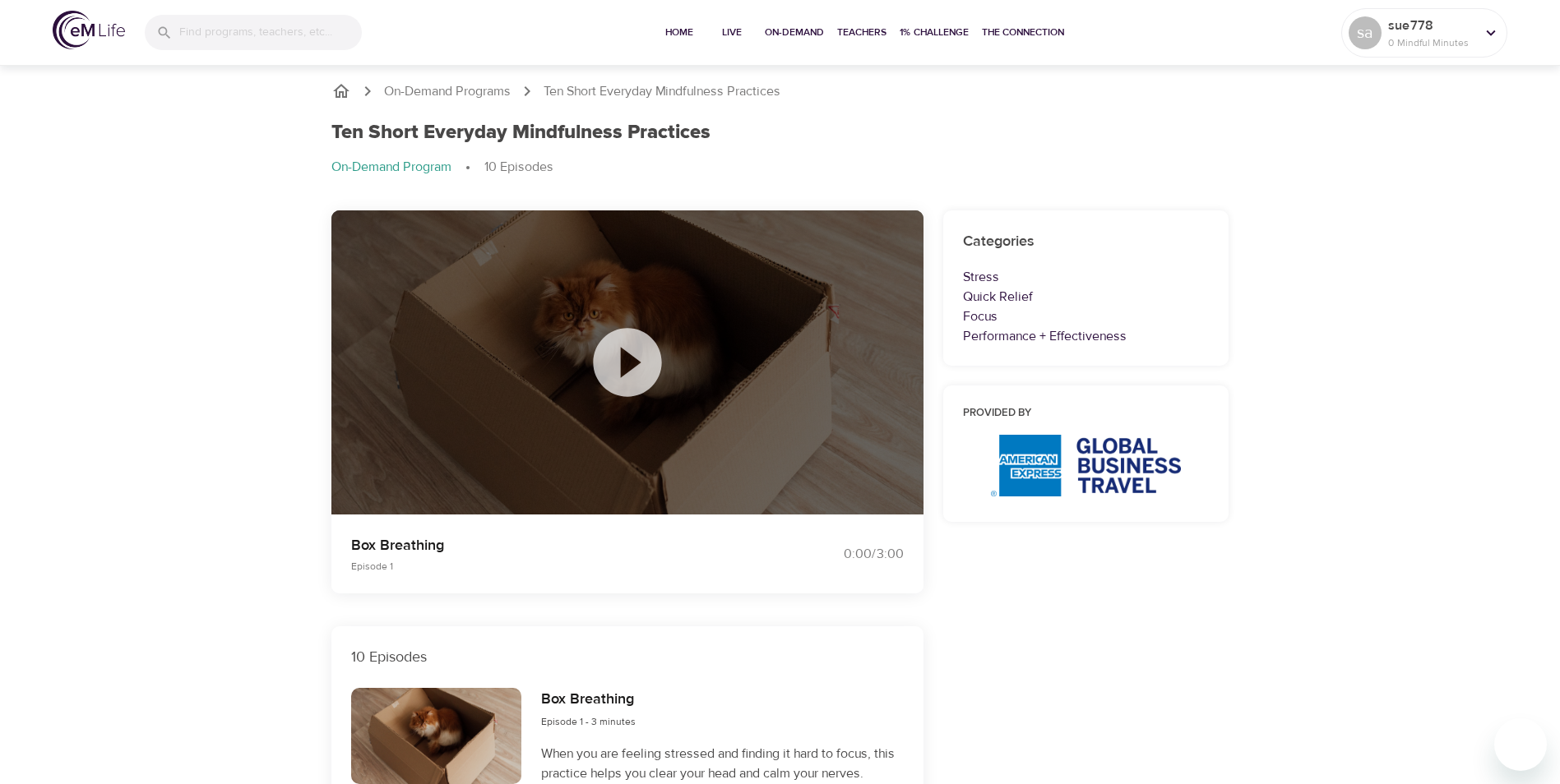
click at [628, 357] on icon at bounding box center [627, 362] width 82 height 82
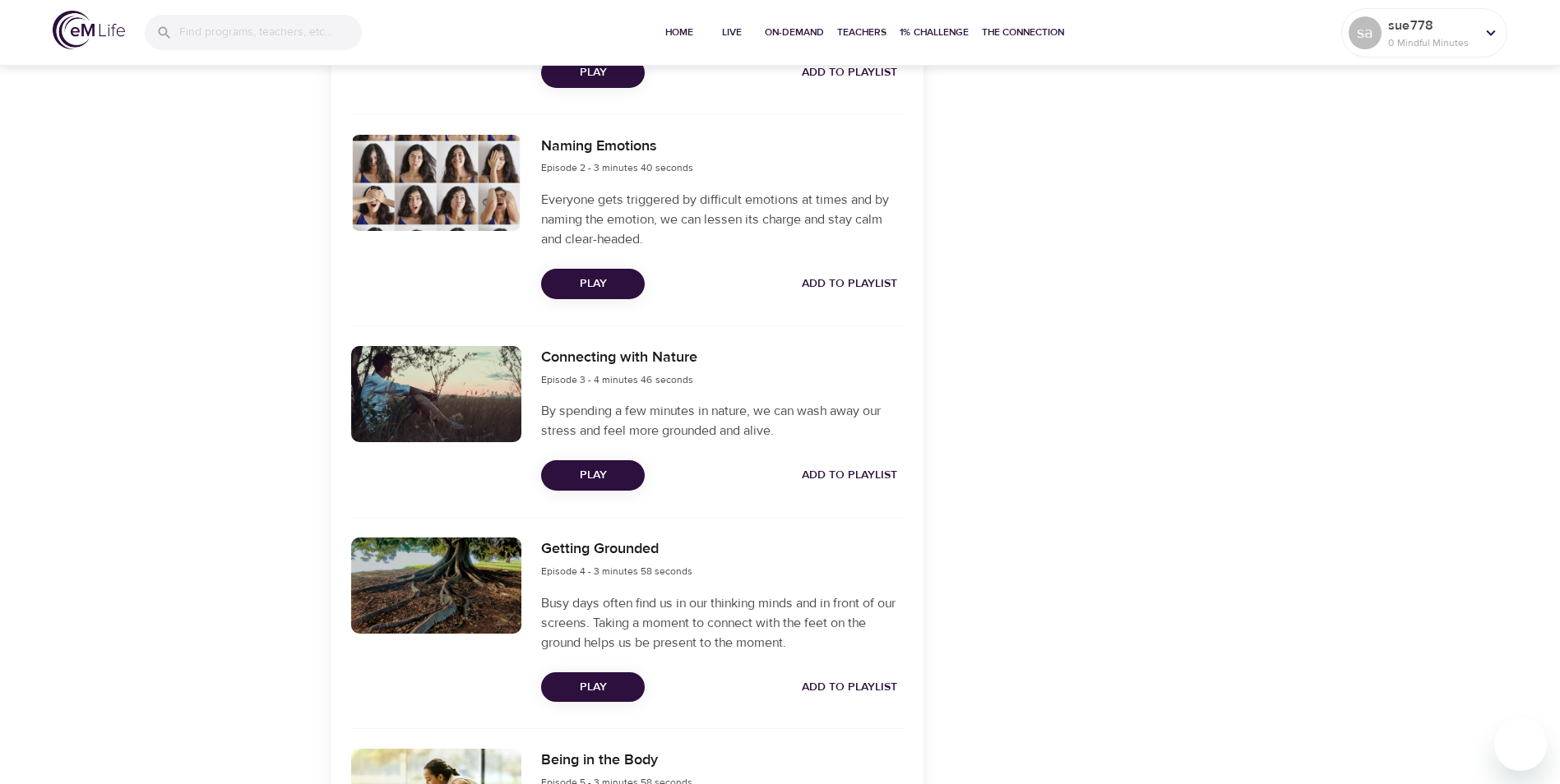
scroll to position [767, 0]
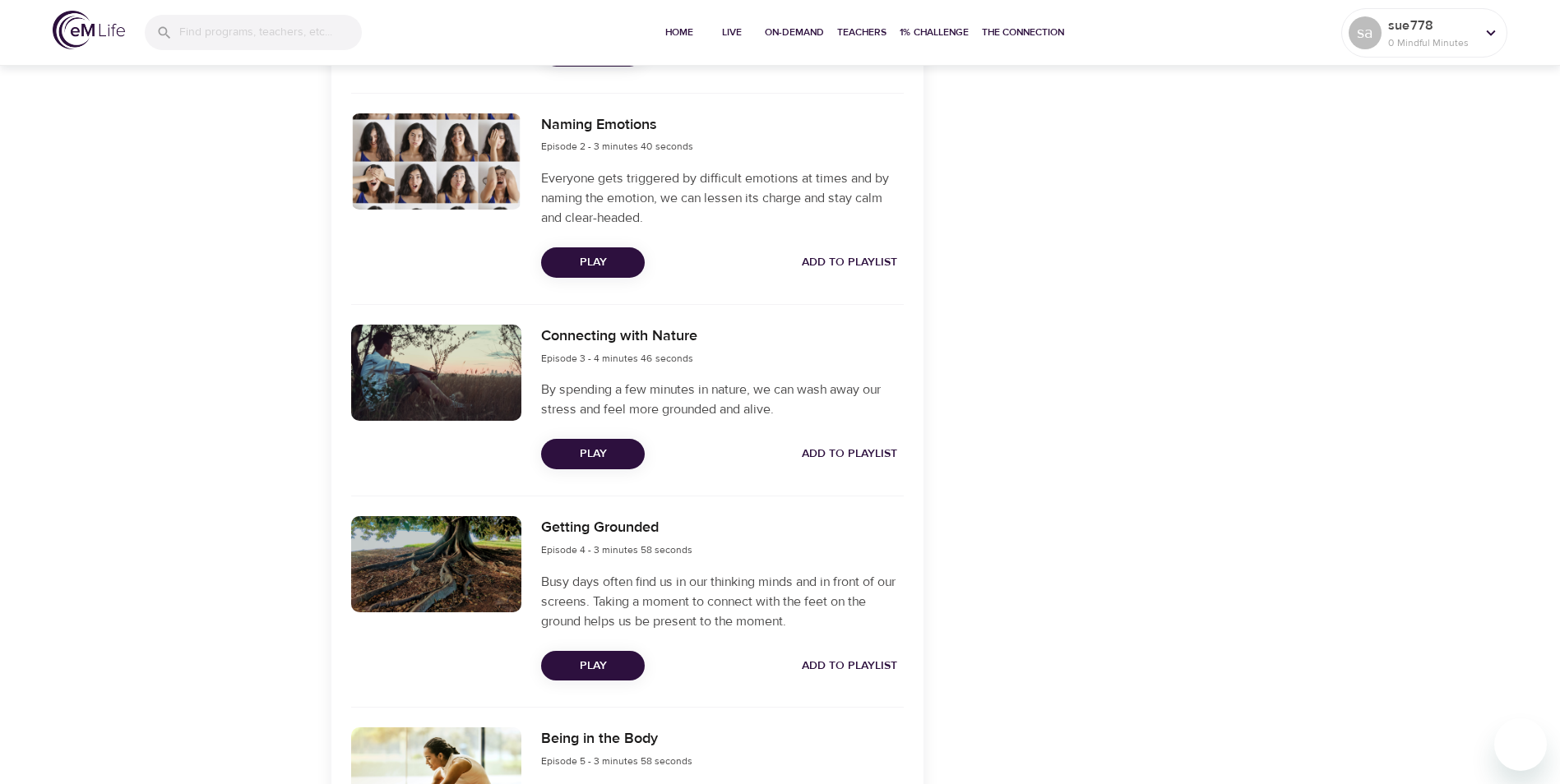
click at [602, 452] on span "Play" at bounding box center [592, 454] width 78 height 21
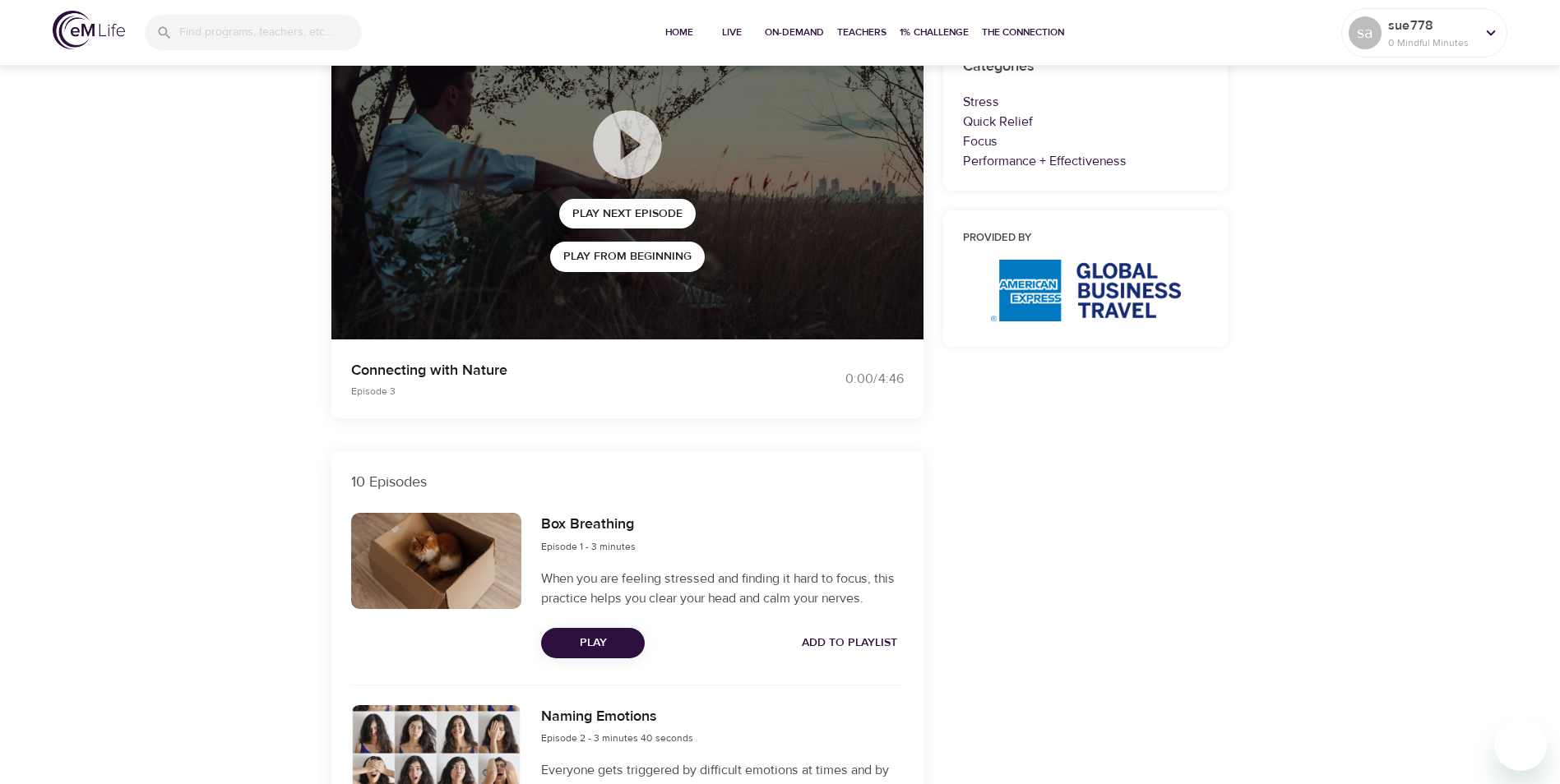
scroll to position [230, 0]
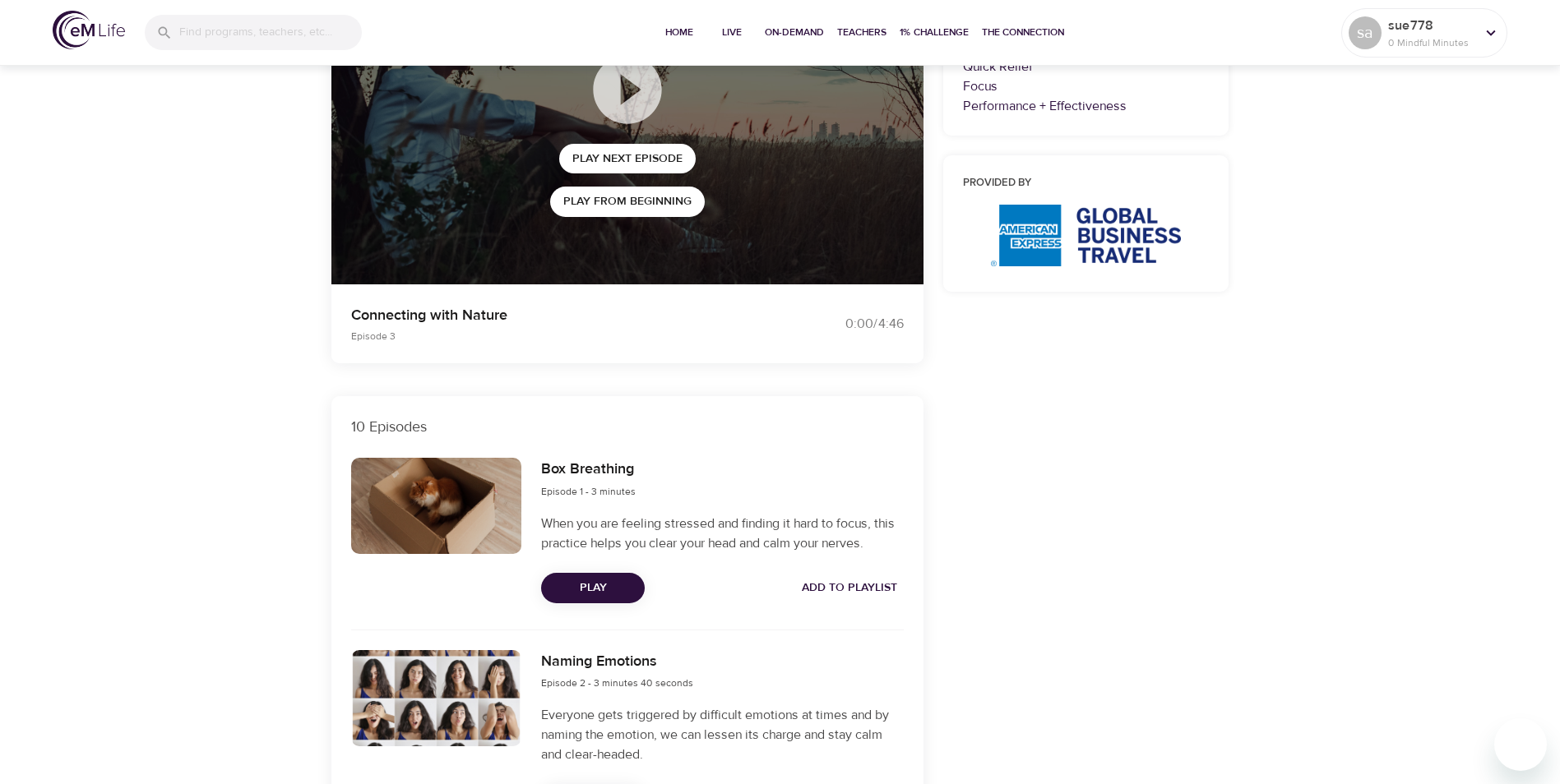
click at [877, 584] on span "Add to Playlist" at bounding box center [849, 588] width 95 height 21
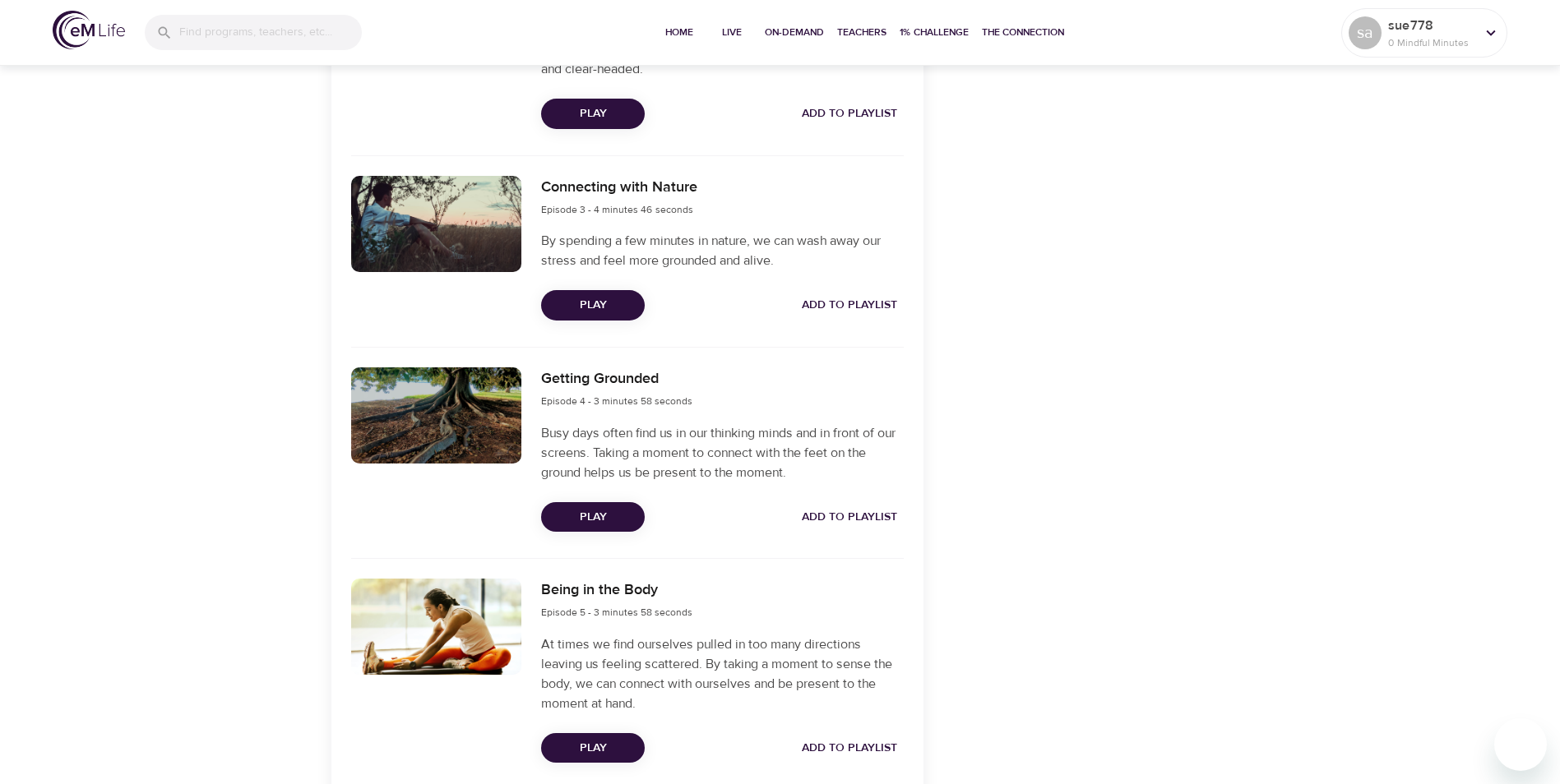
click at [847, 302] on span "Add to Playlist" at bounding box center [849, 305] width 95 height 21
click at [599, 743] on span "Play" at bounding box center [592, 748] width 78 height 21
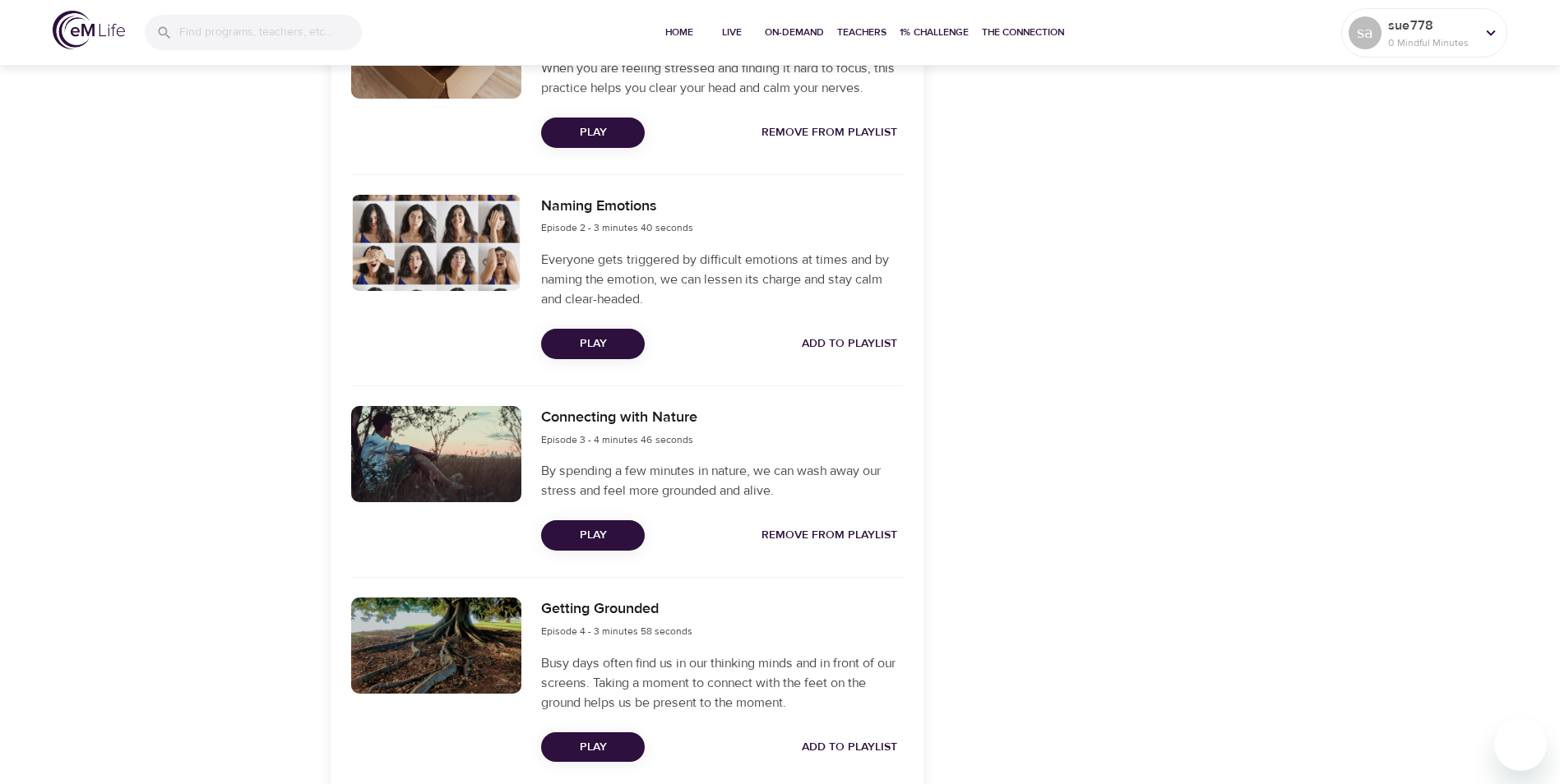
scroll to position [1371, 0]
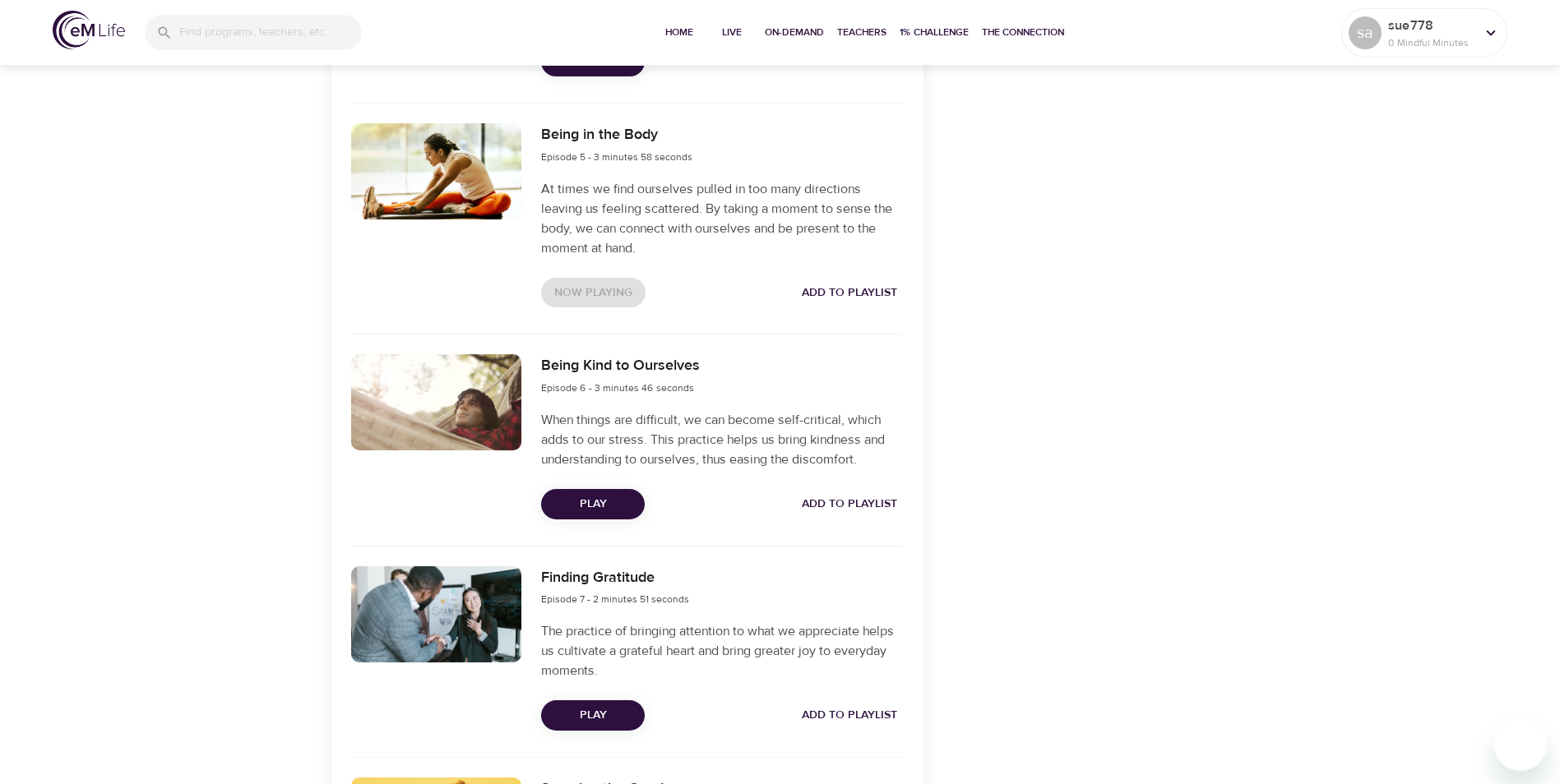
click at [838, 287] on span "Add to Playlist" at bounding box center [849, 292] width 95 height 21
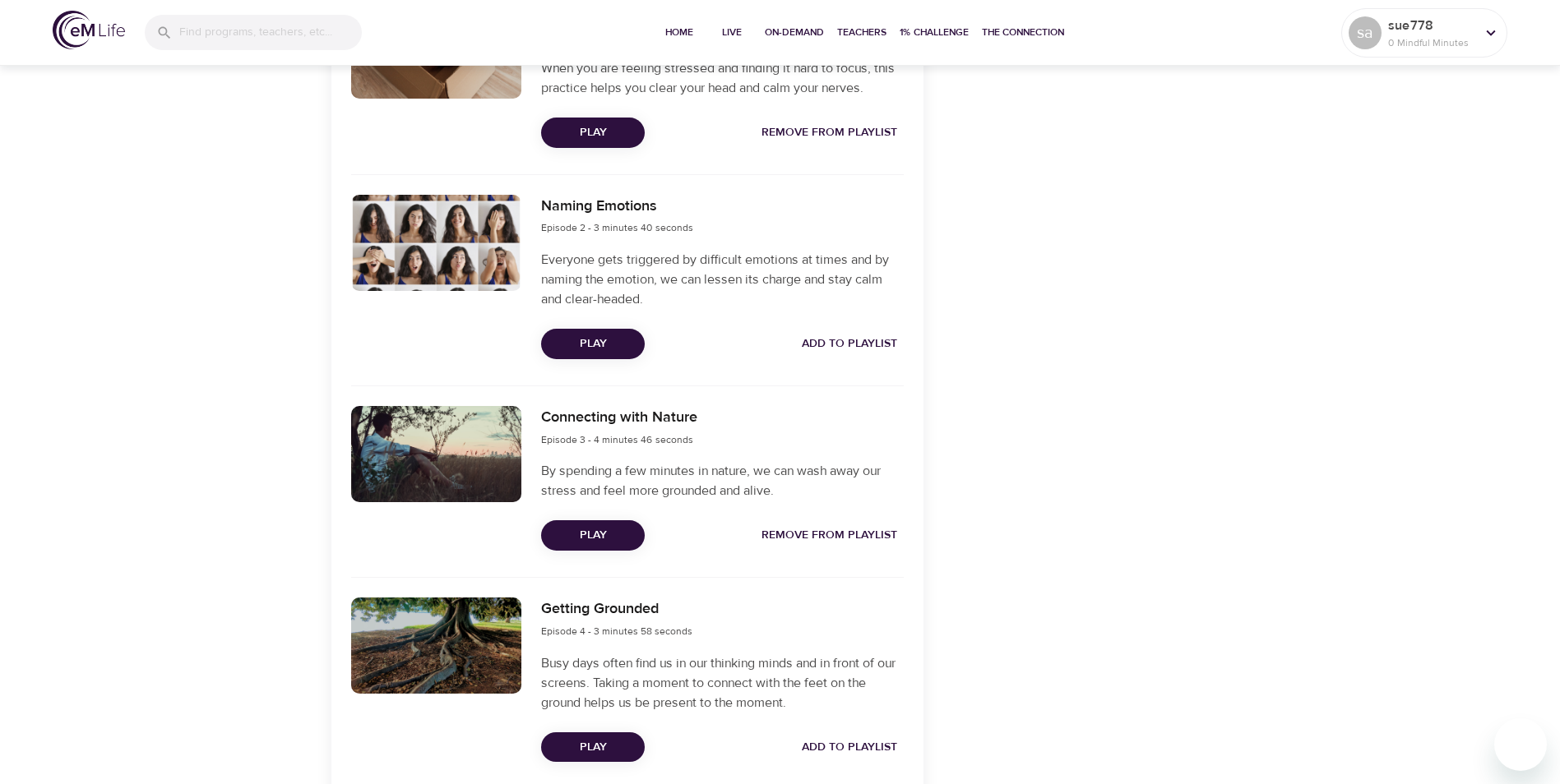
scroll to position [0, 0]
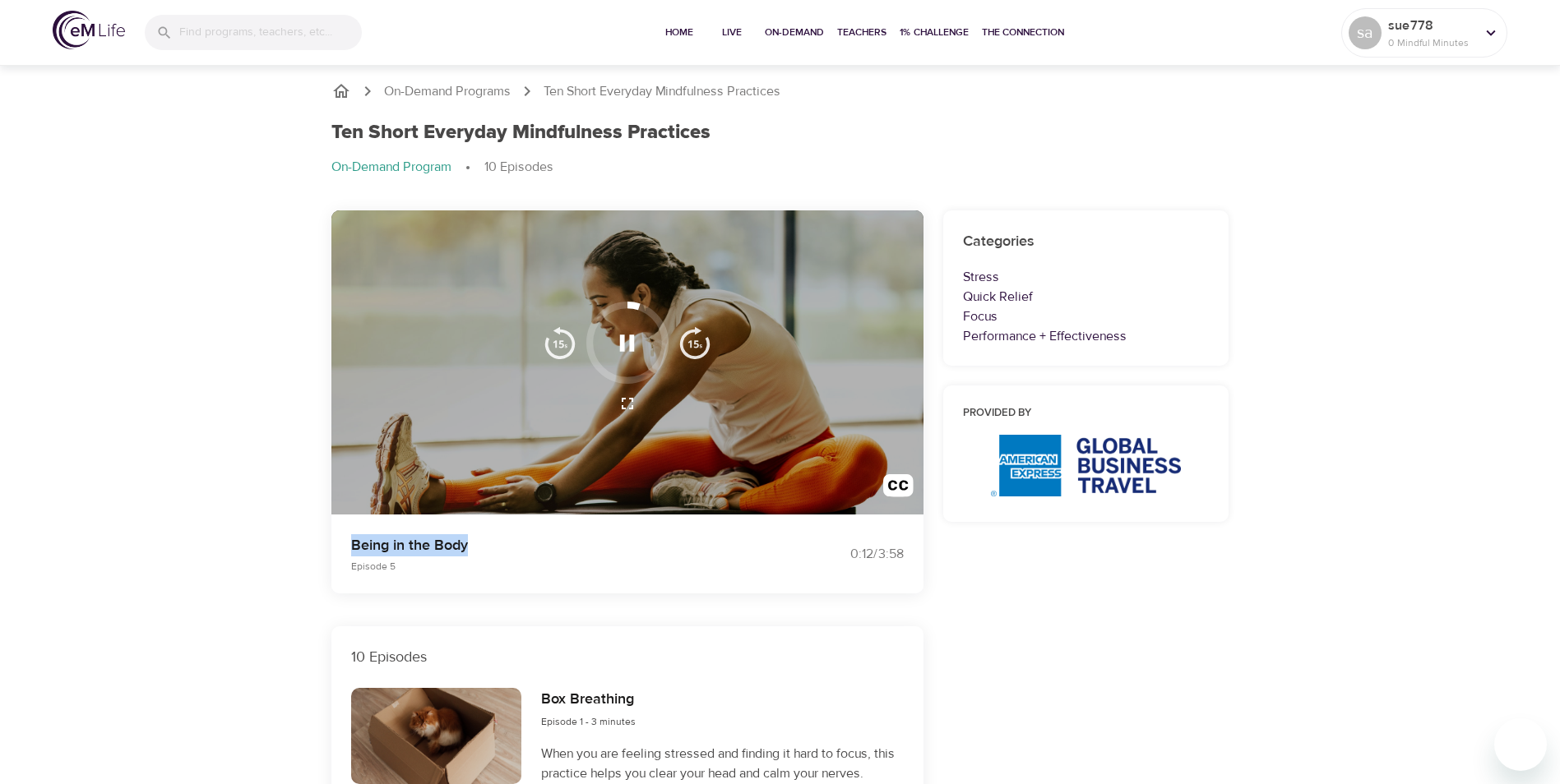
drag, startPoint x: 467, startPoint y: 542, endPoint x: 320, endPoint y: 542, distance: 147.0
drag, startPoint x: 320, startPoint y: 542, endPoint x: 372, endPoint y: 542, distance: 52.0
copy p "Being in the Body"
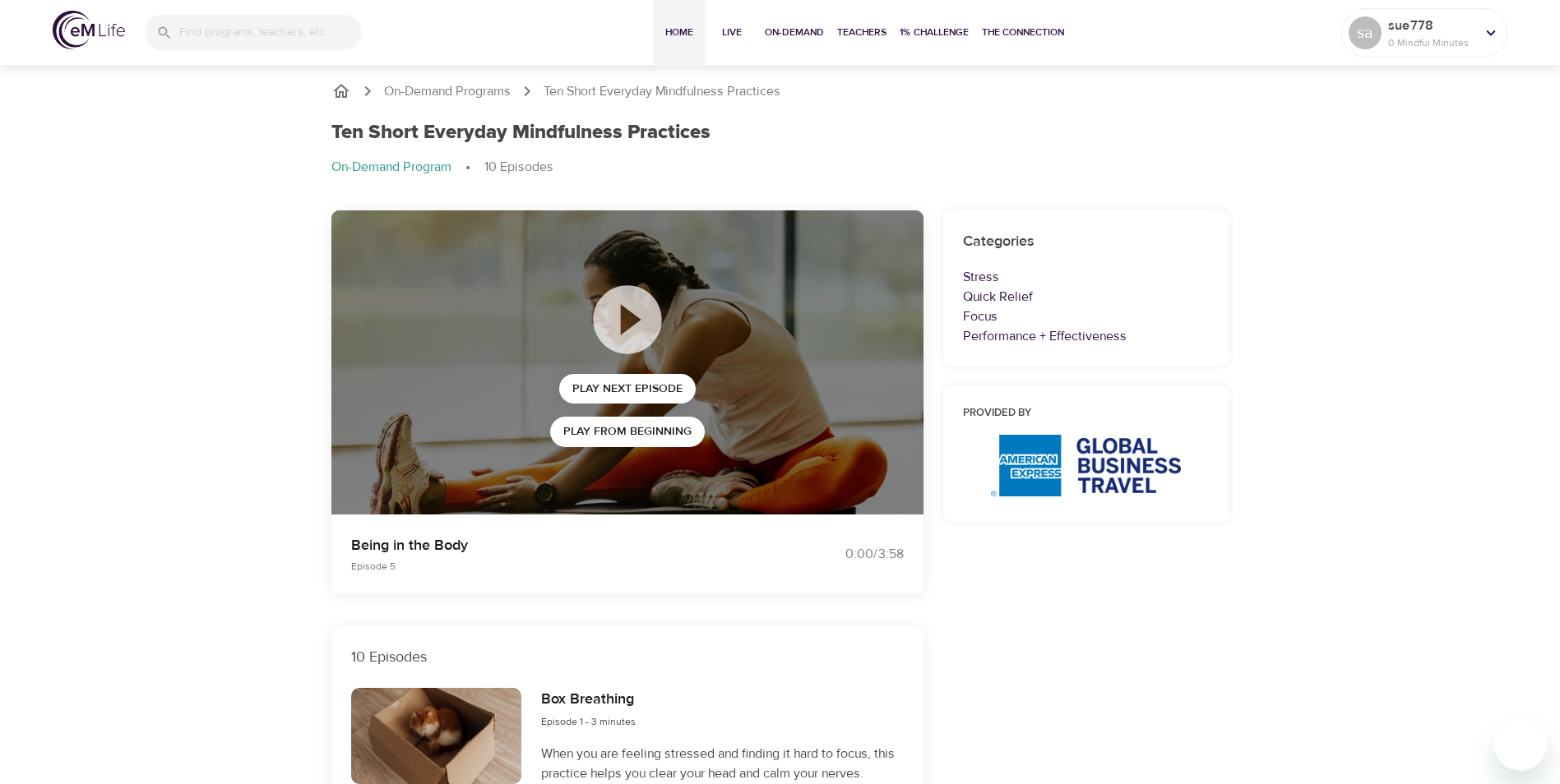
click at [684, 31] on span "Home" at bounding box center [678, 32] width 39 height 17
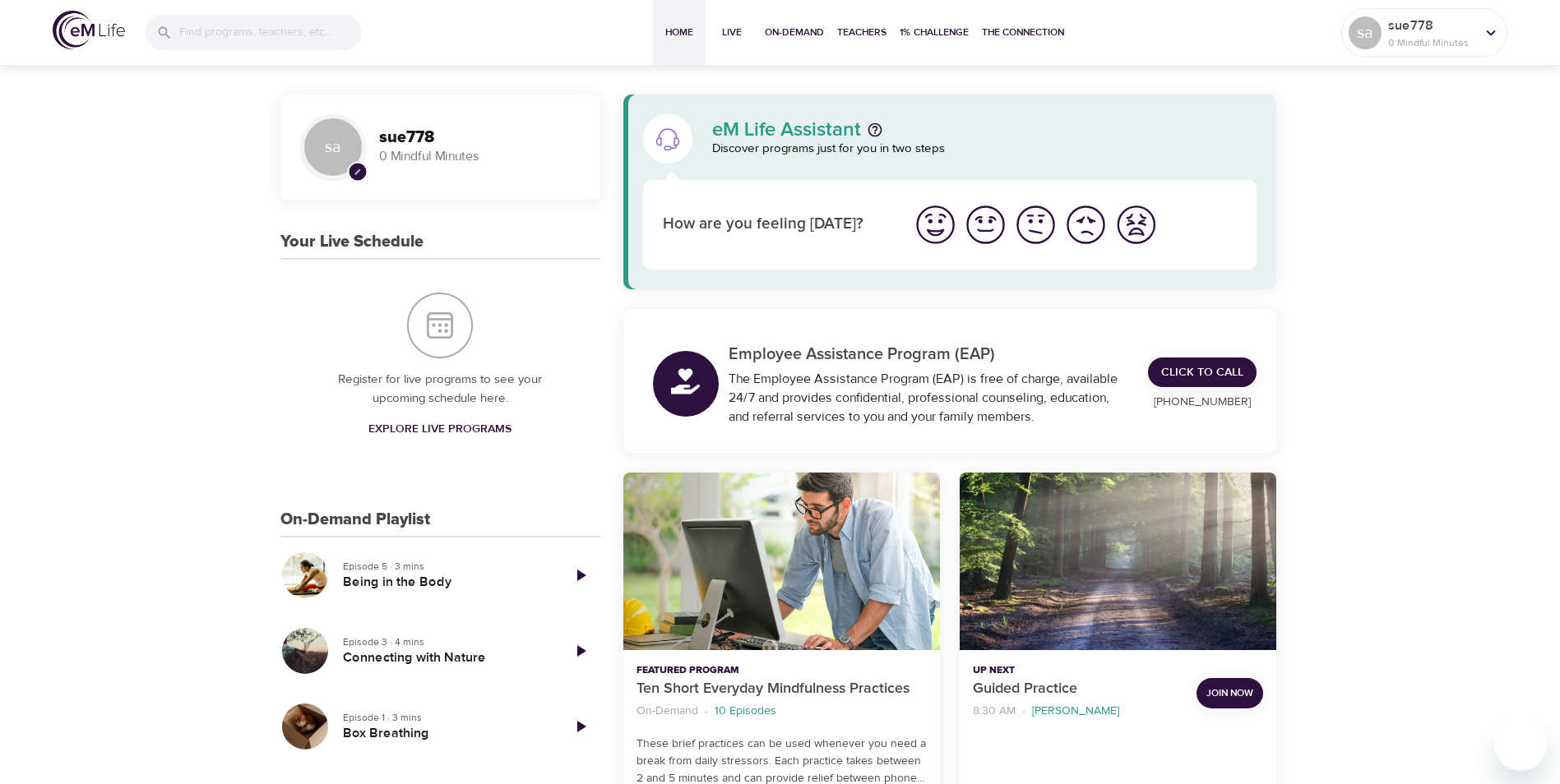
click at [934, 232] on img "I'm feeling great" at bounding box center [935, 225] width 45 height 45
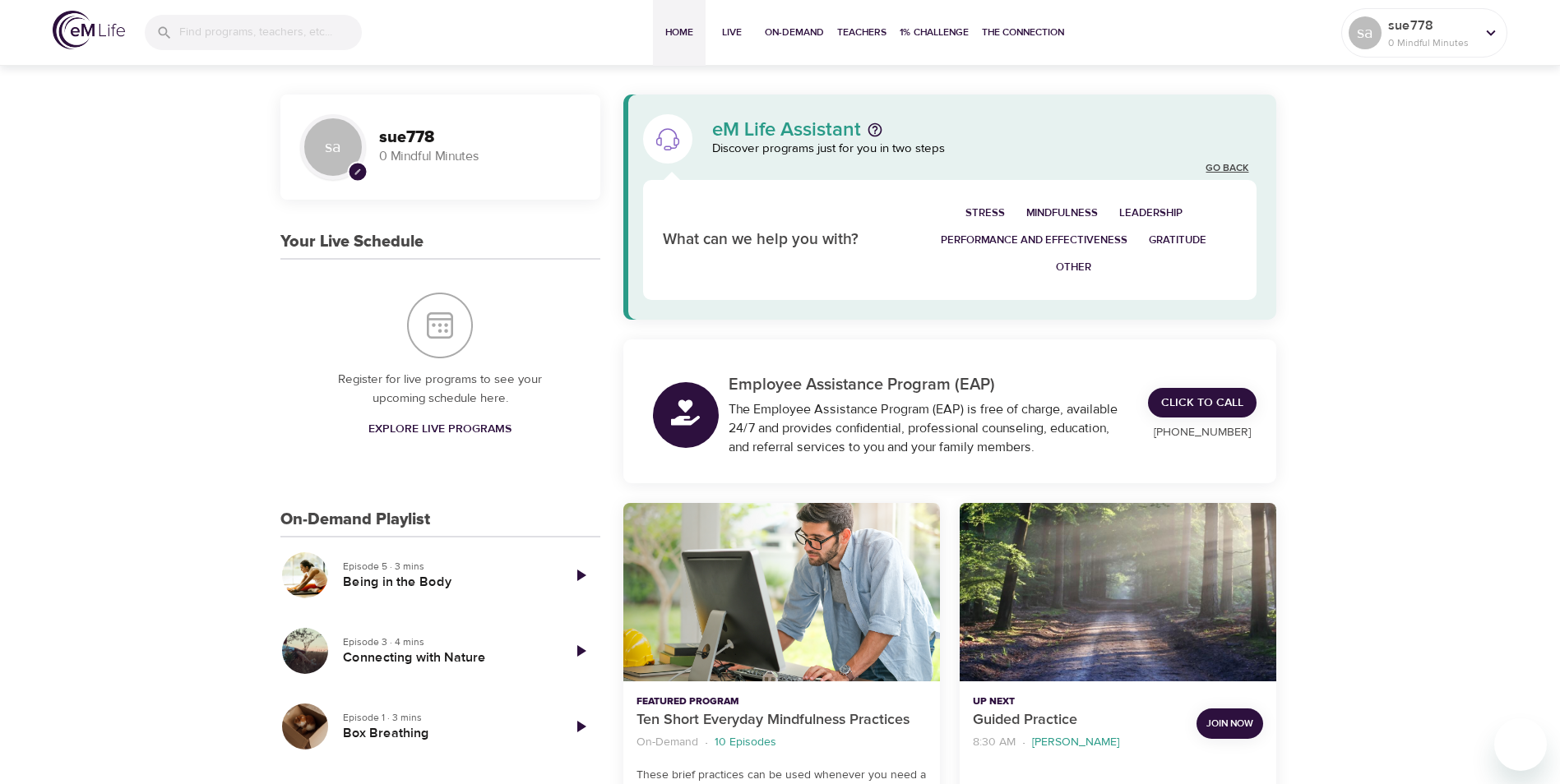
click at [1237, 167] on link "Go Back" at bounding box center [1226, 168] width 42 height 14
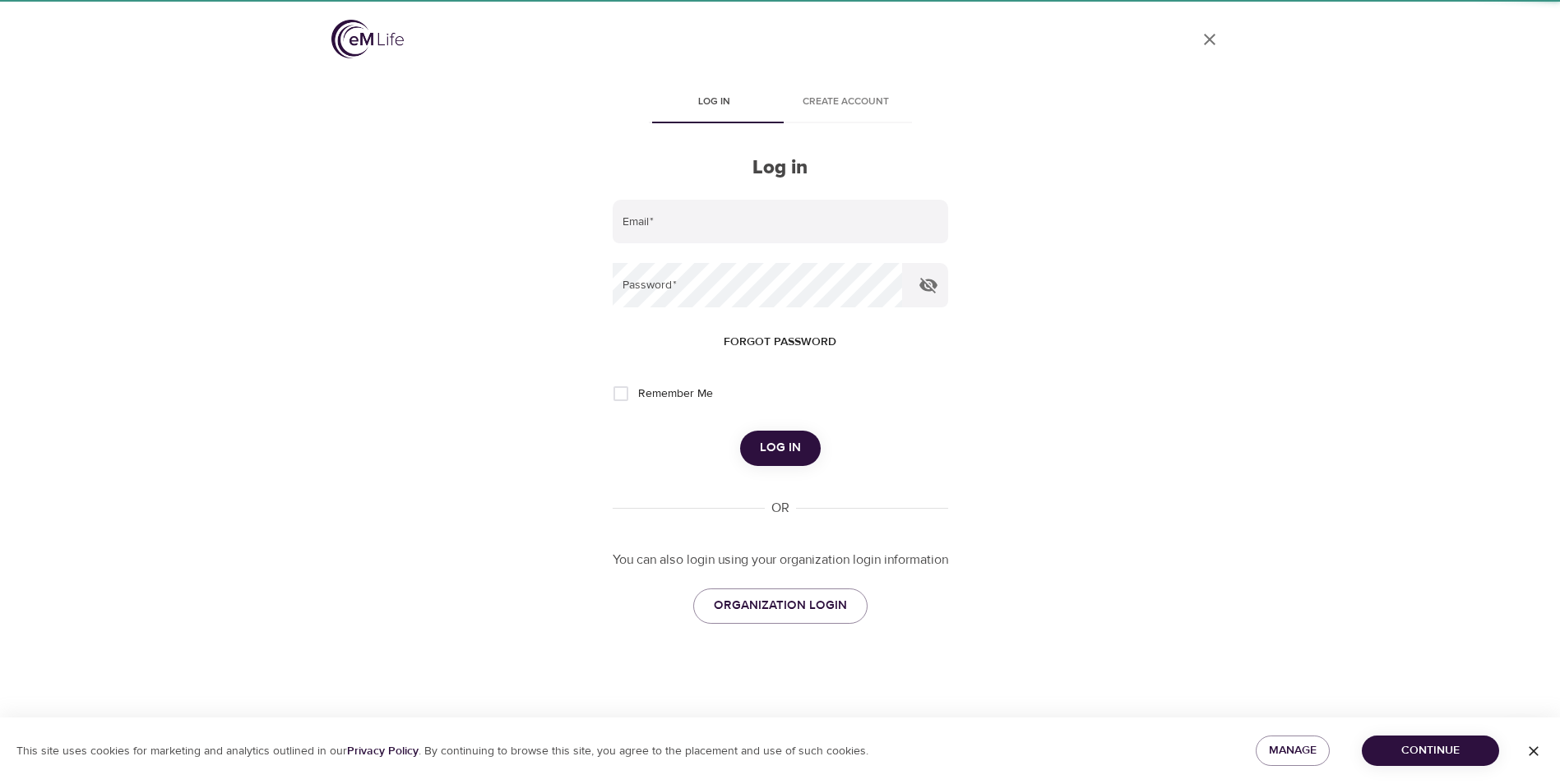
type input "[EMAIL_ADDRESS][DOMAIN_NAME]"
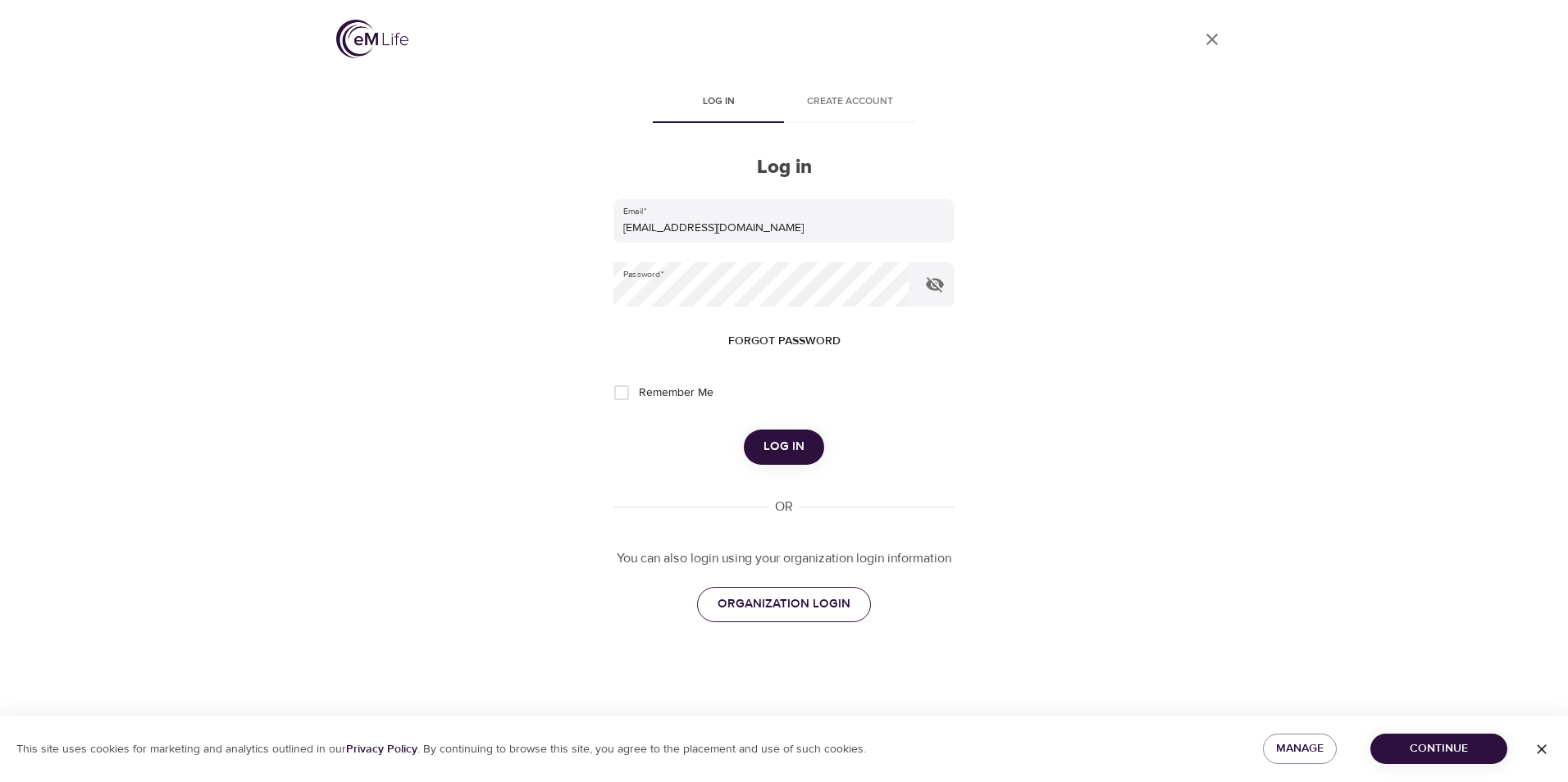
click at [794, 615] on span "ORGANIZATION LOGIN" at bounding box center [784, 604] width 133 height 22
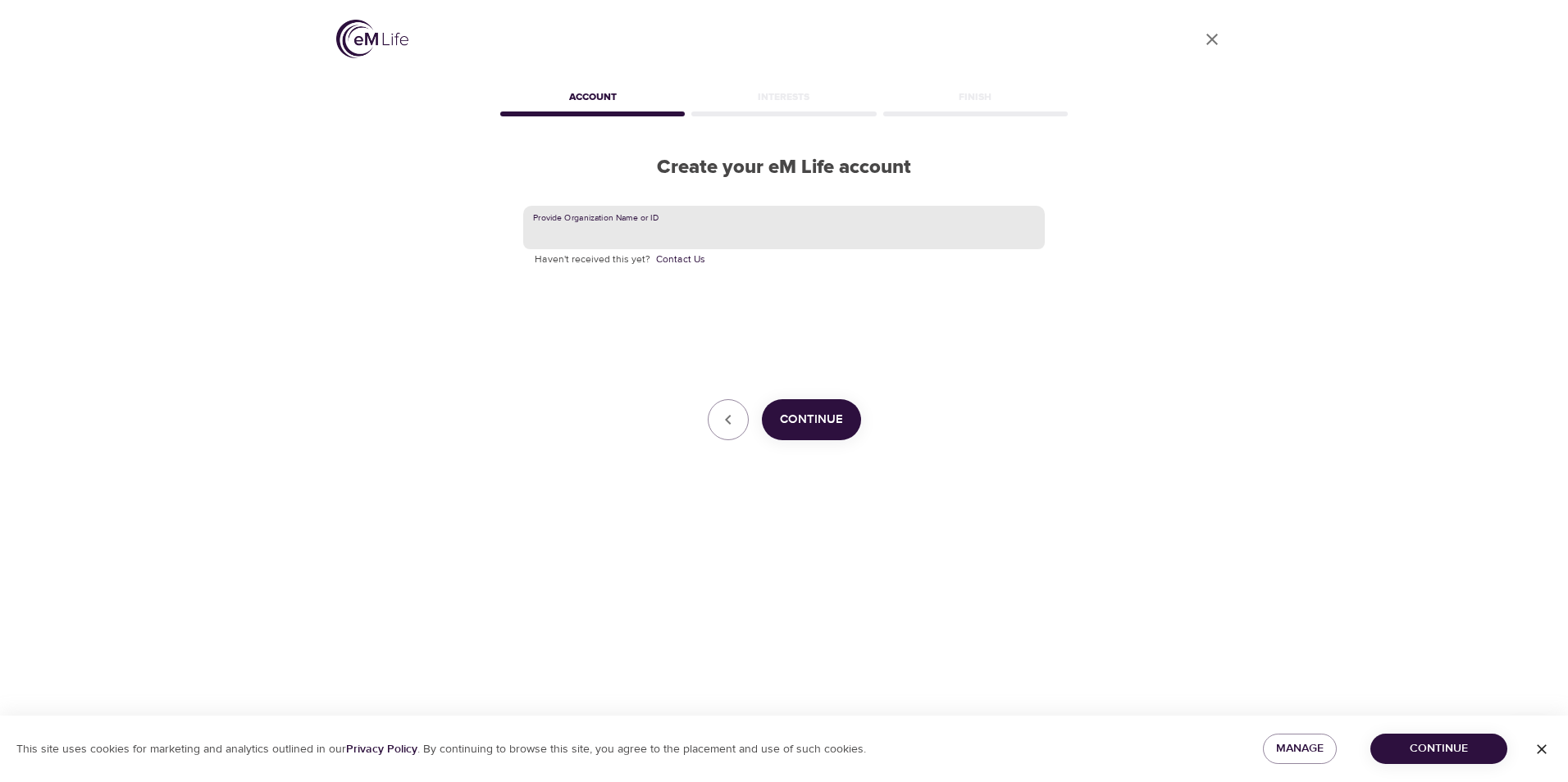
click at [640, 227] on input "text" at bounding box center [784, 228] width 522 height 44
type input "GBT"
click at [805, 413] on span "Continue" at bounding box center [811, 420] width 63 height 22
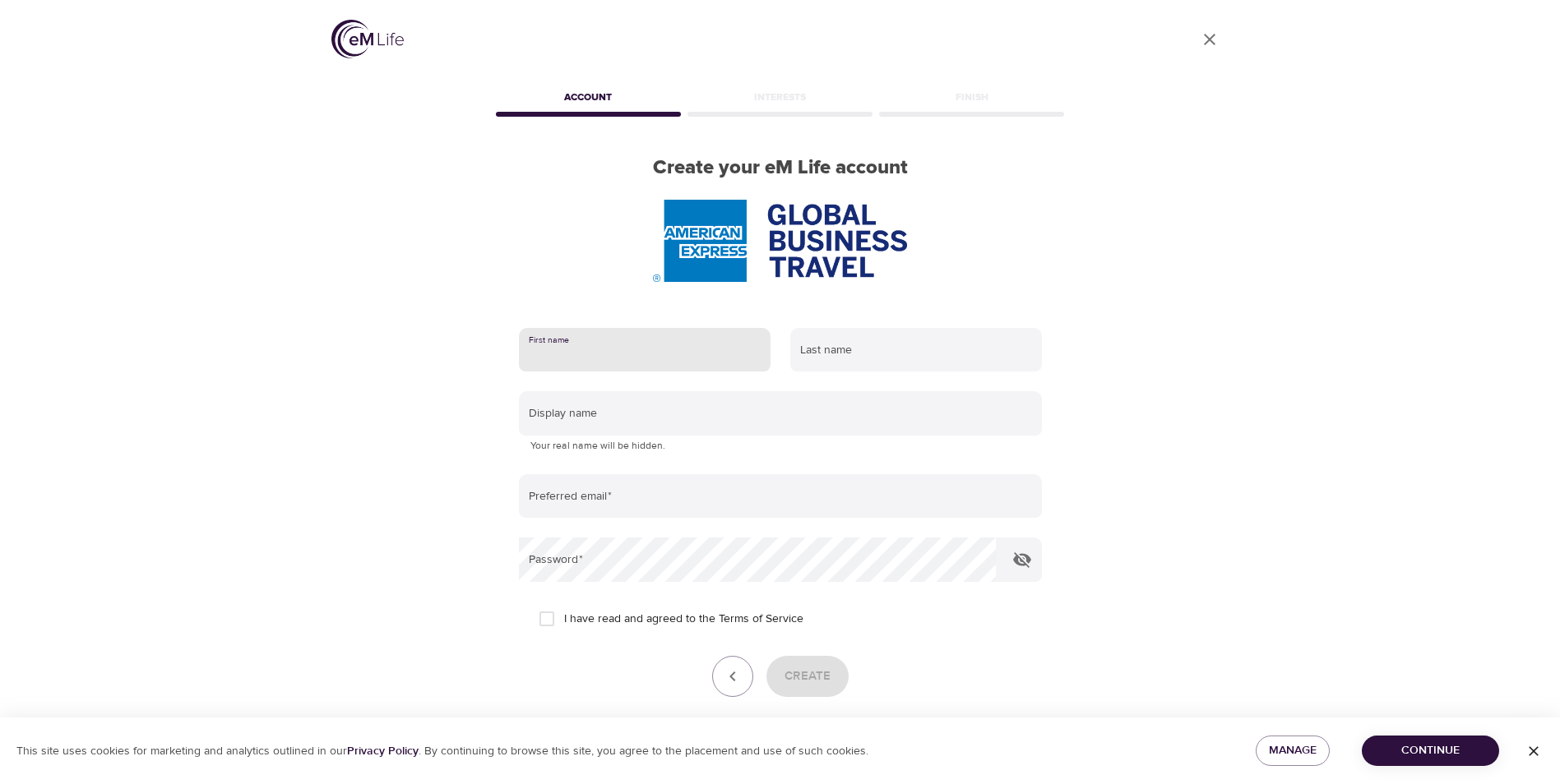
click at [648, 356] on input "text" at bounding box center [645, 350] width 252 height 44
type input "souad"
type input "assaf"
type input "sue778"
type input "[EMAIL_ADDRESS][DOMAIN_NAME]"
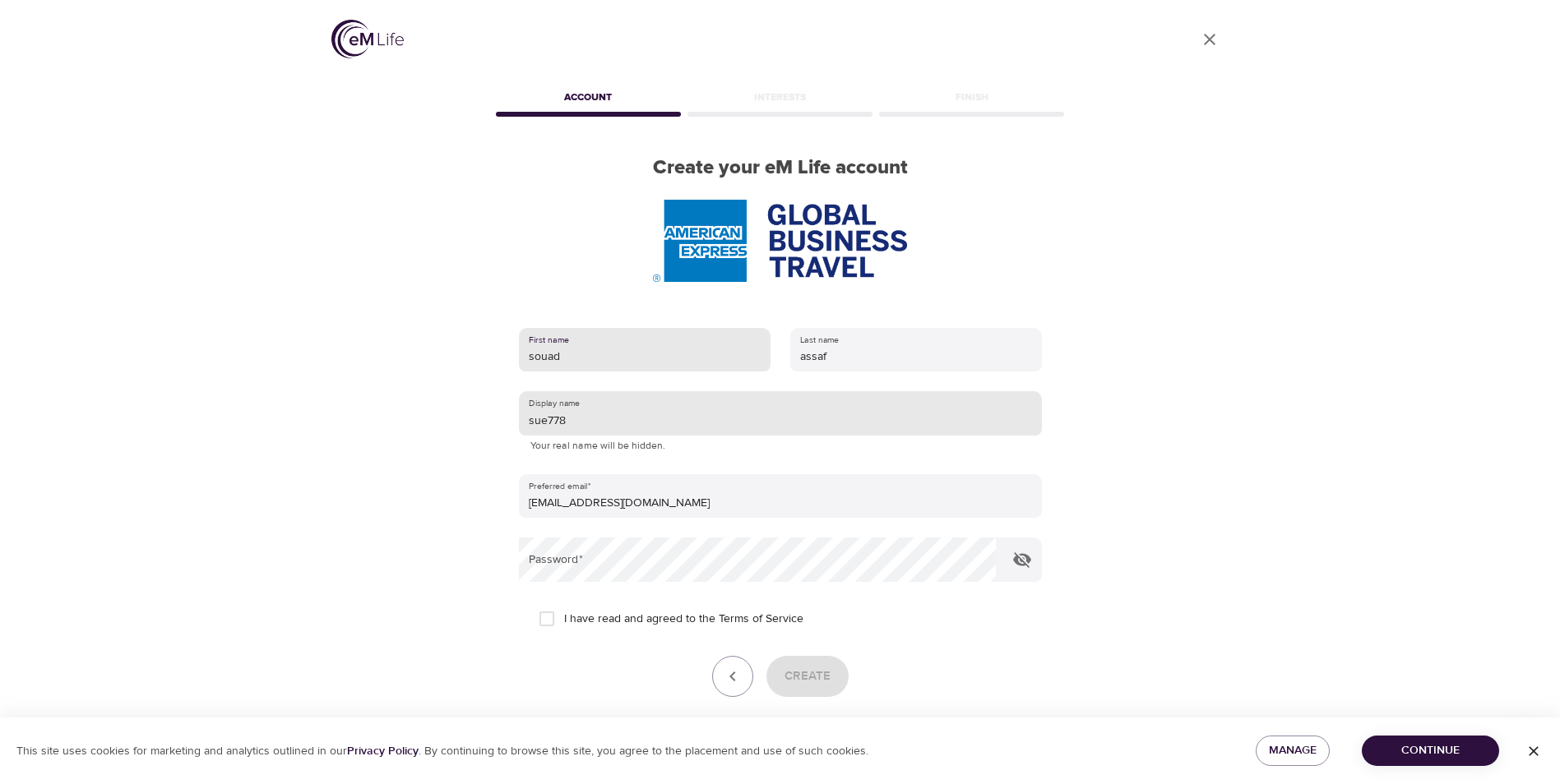
click at [578, 415] on input "sue778" at bounding box center [781, 413] width 523 height 44
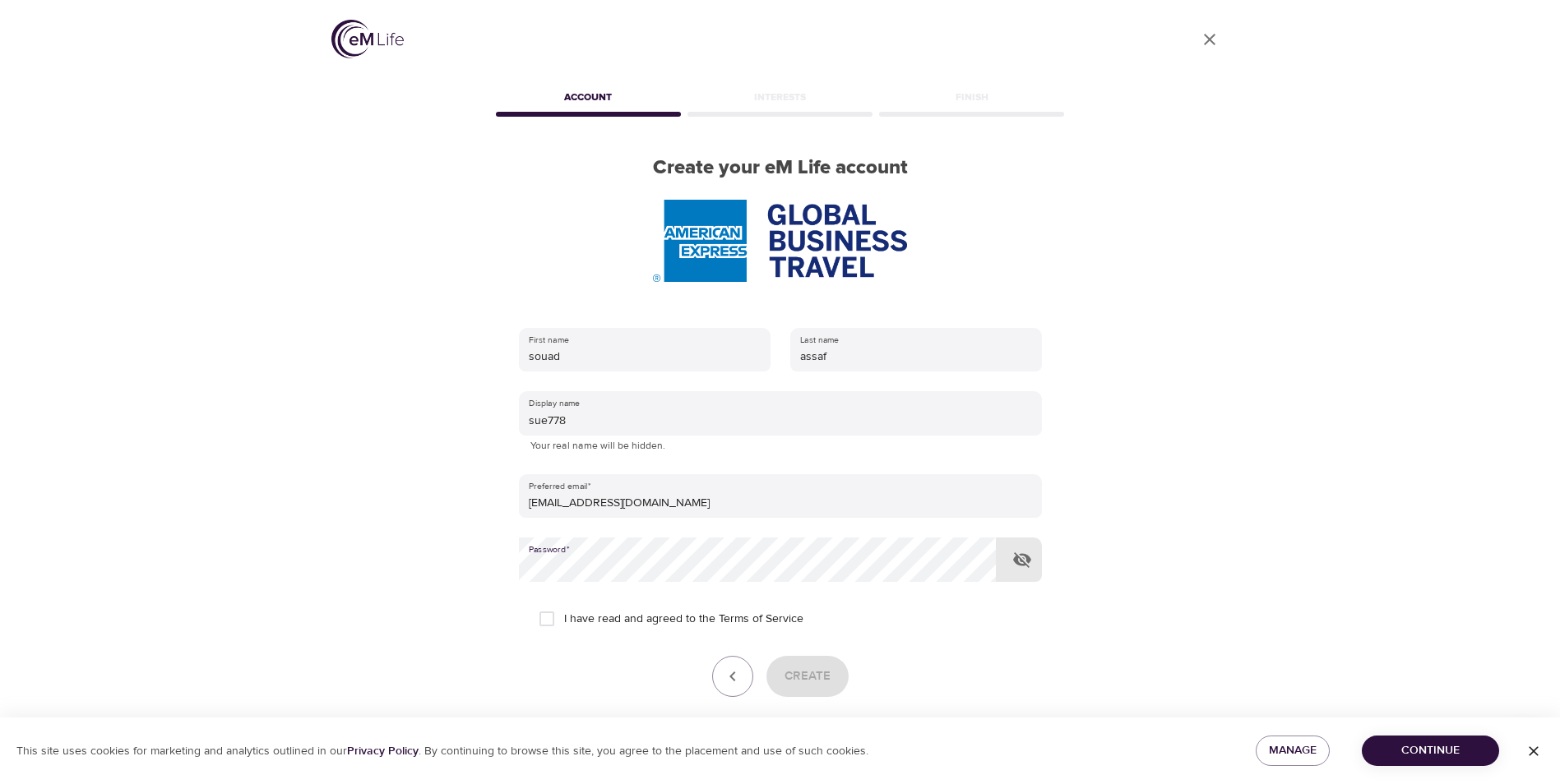
click at [876, 634] on div "I have read and agreed to the Terms of Service" at bounding box center [780, 618] width 483 height 34
click at [726, 687] on button "button" at bounding box center [732, 676] width 41 height 41
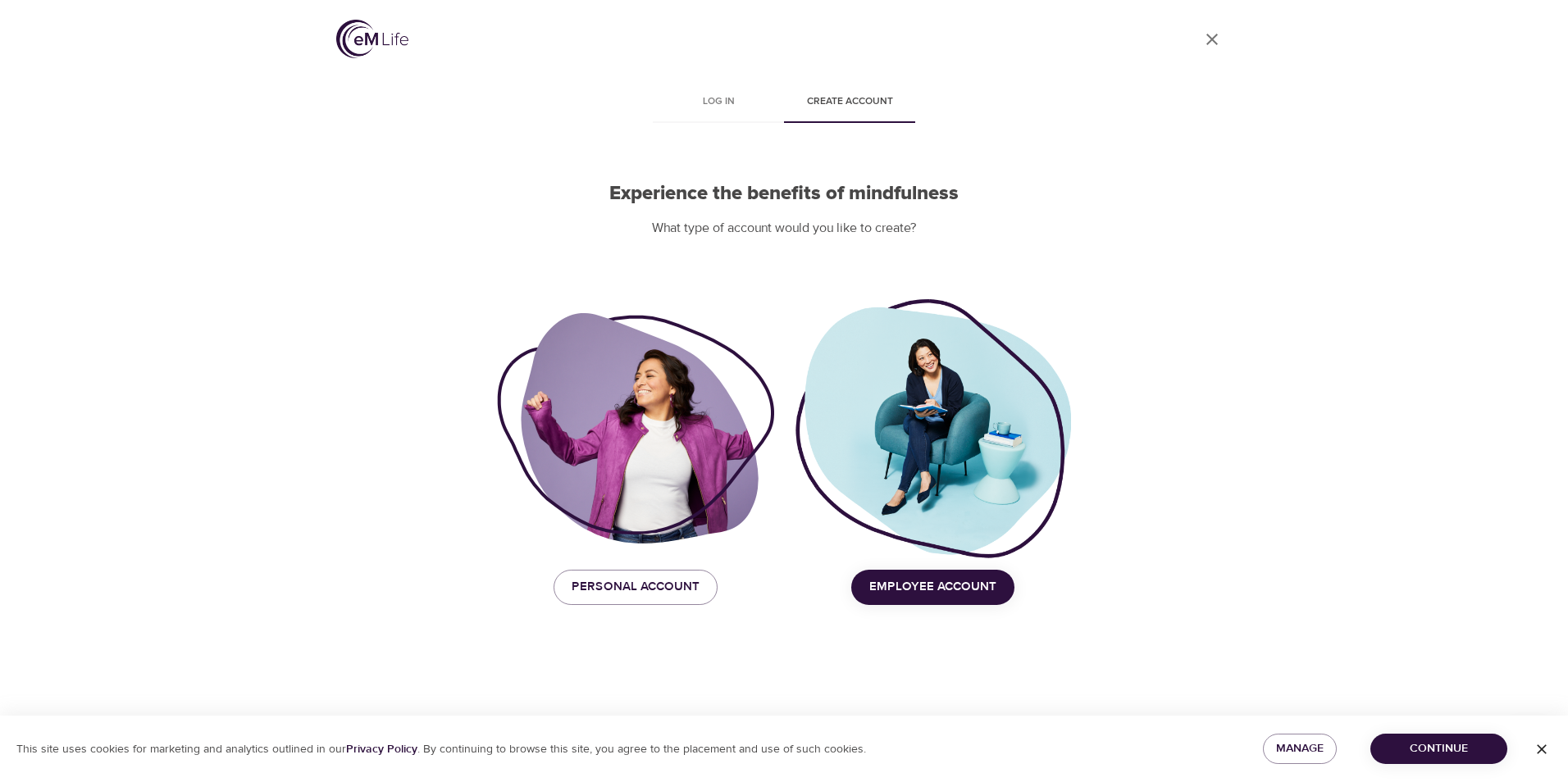
click at [1548, 750] on icon "button" at bounding box center [1541, 750] width 17 height 17
